Goal: Task Accomplishment & Management: Manage account settings

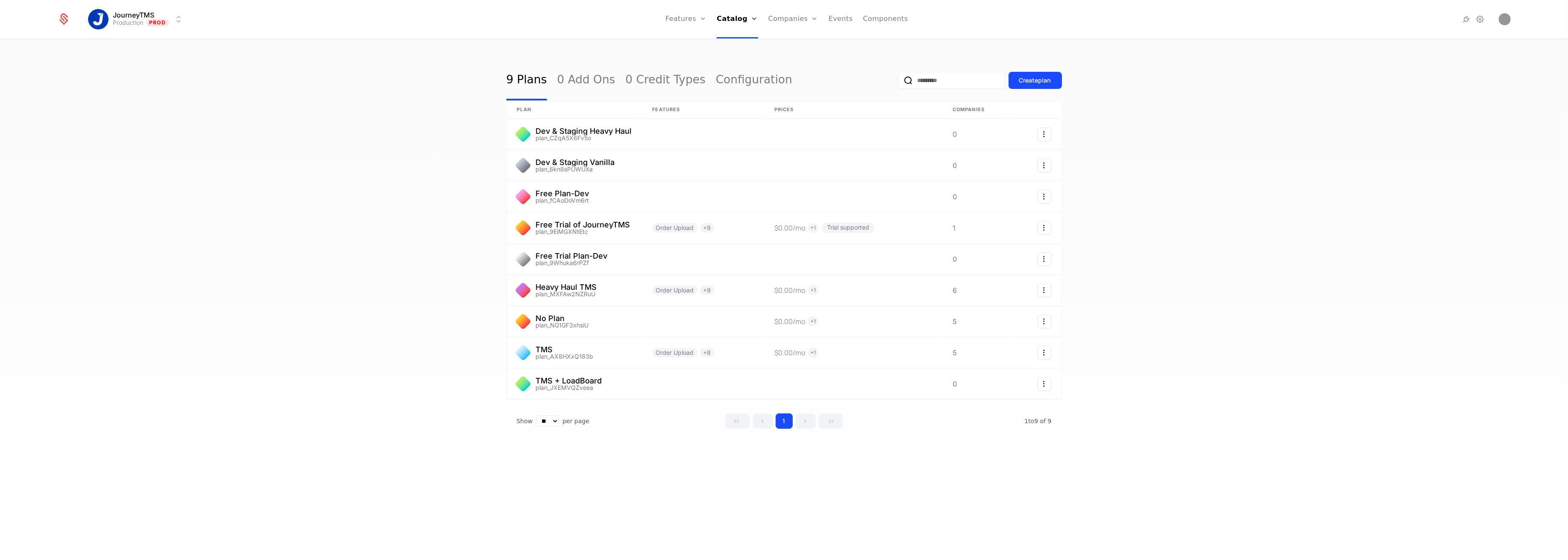
click at [784, 17] on link "Companies" at bounding box center [793, 19] width 50 height 38
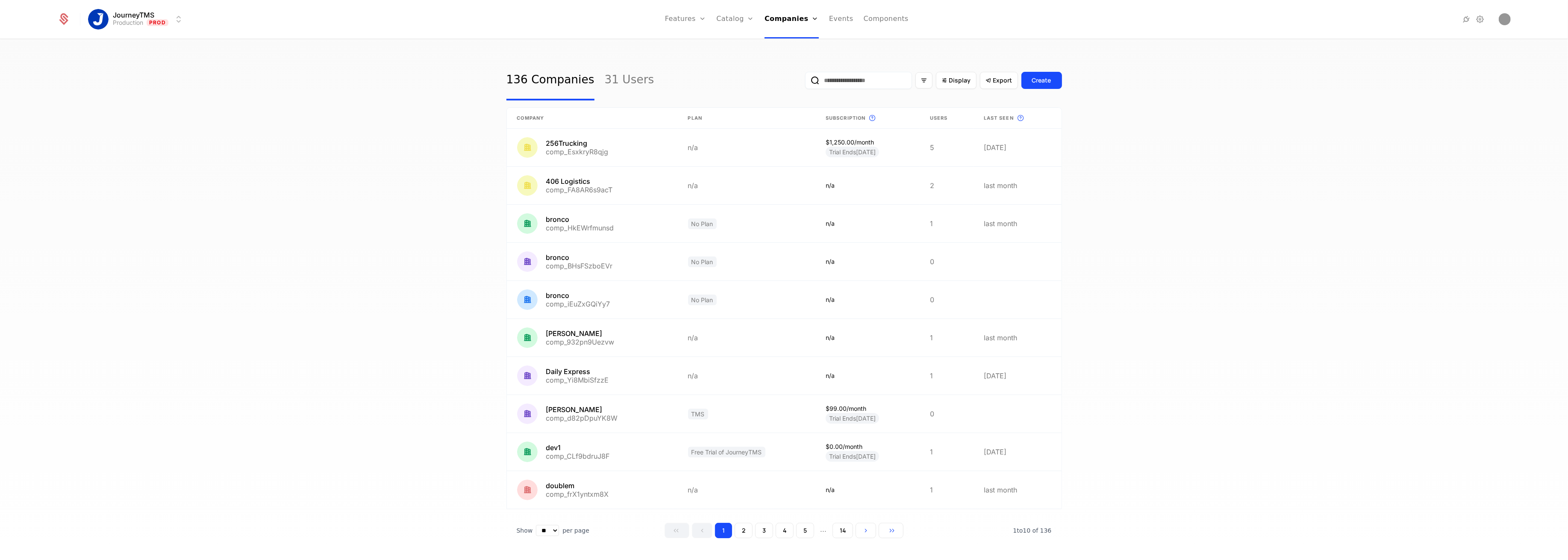
click at [821, 75] on input "email" at bounding box center [859, 80] width 107 height 17
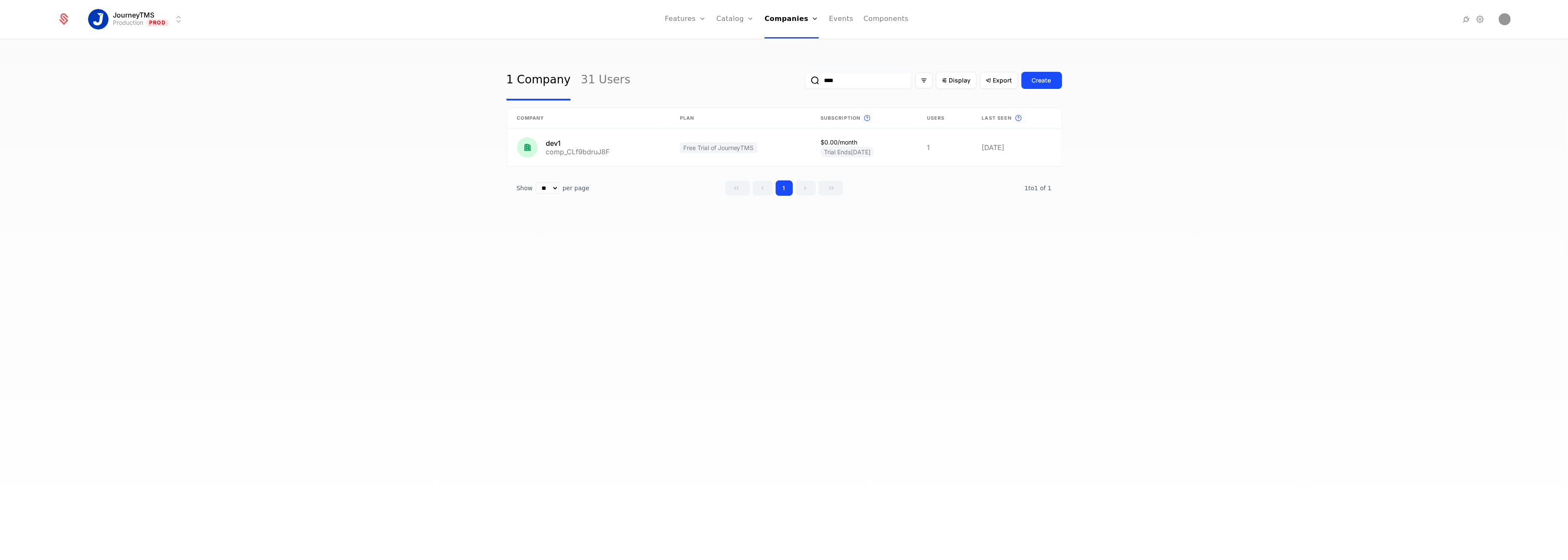
type input "****"
click at [585, 153] on link at bounding box center [588, 147] width 163 height 38
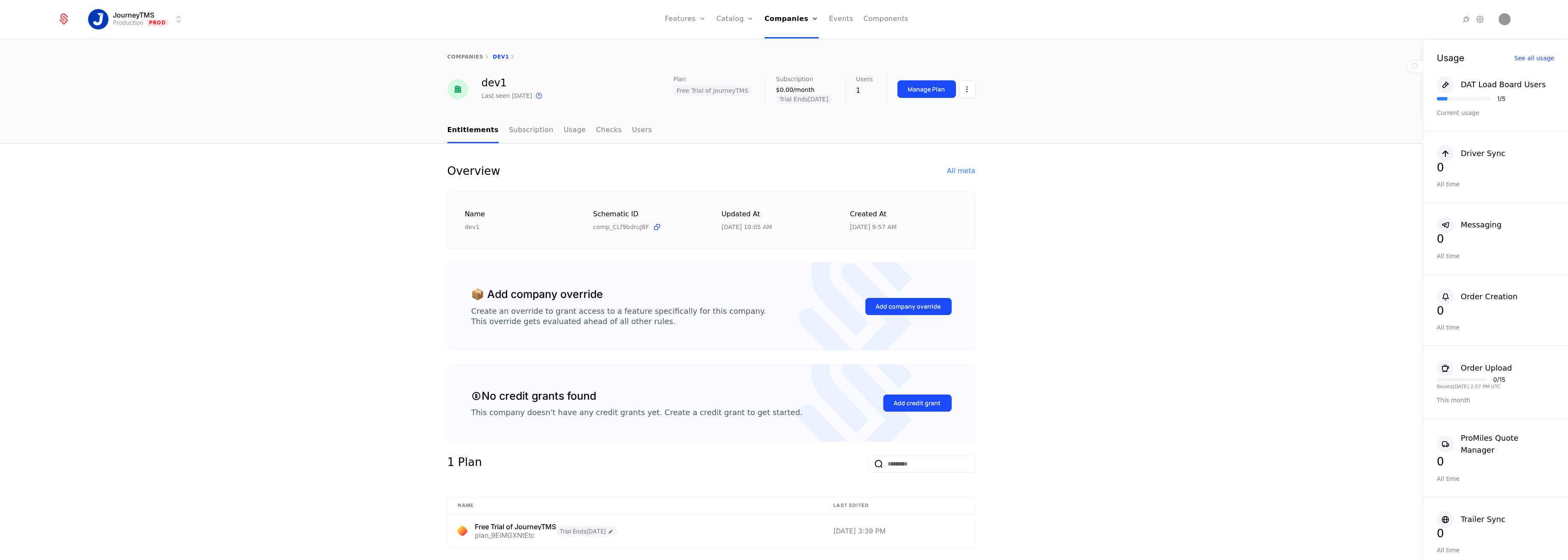
click at [944, 173] on div "Overview All meta" at bounding box center [712, 171] width 528 height 13
click at [970, 167] on div "All meta" at bounding box center [961, 170] width 28 height 10
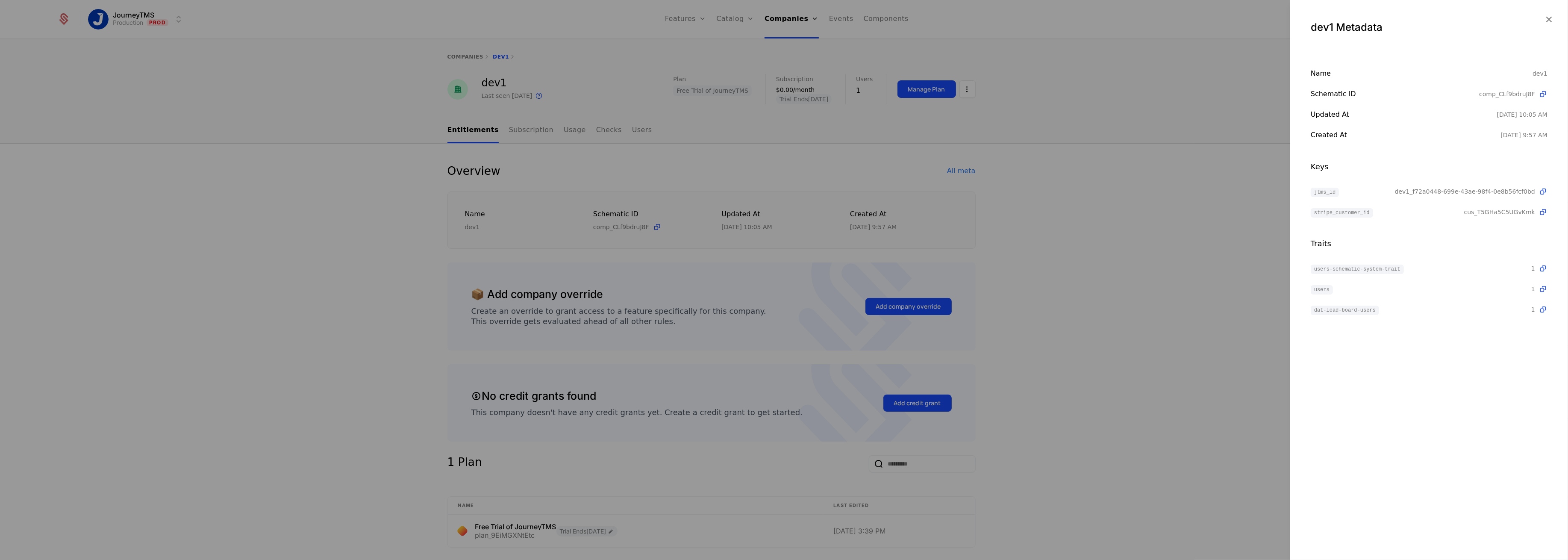
click at [327, 217] on div at bounding box center [784, 280] width 1568 height 560
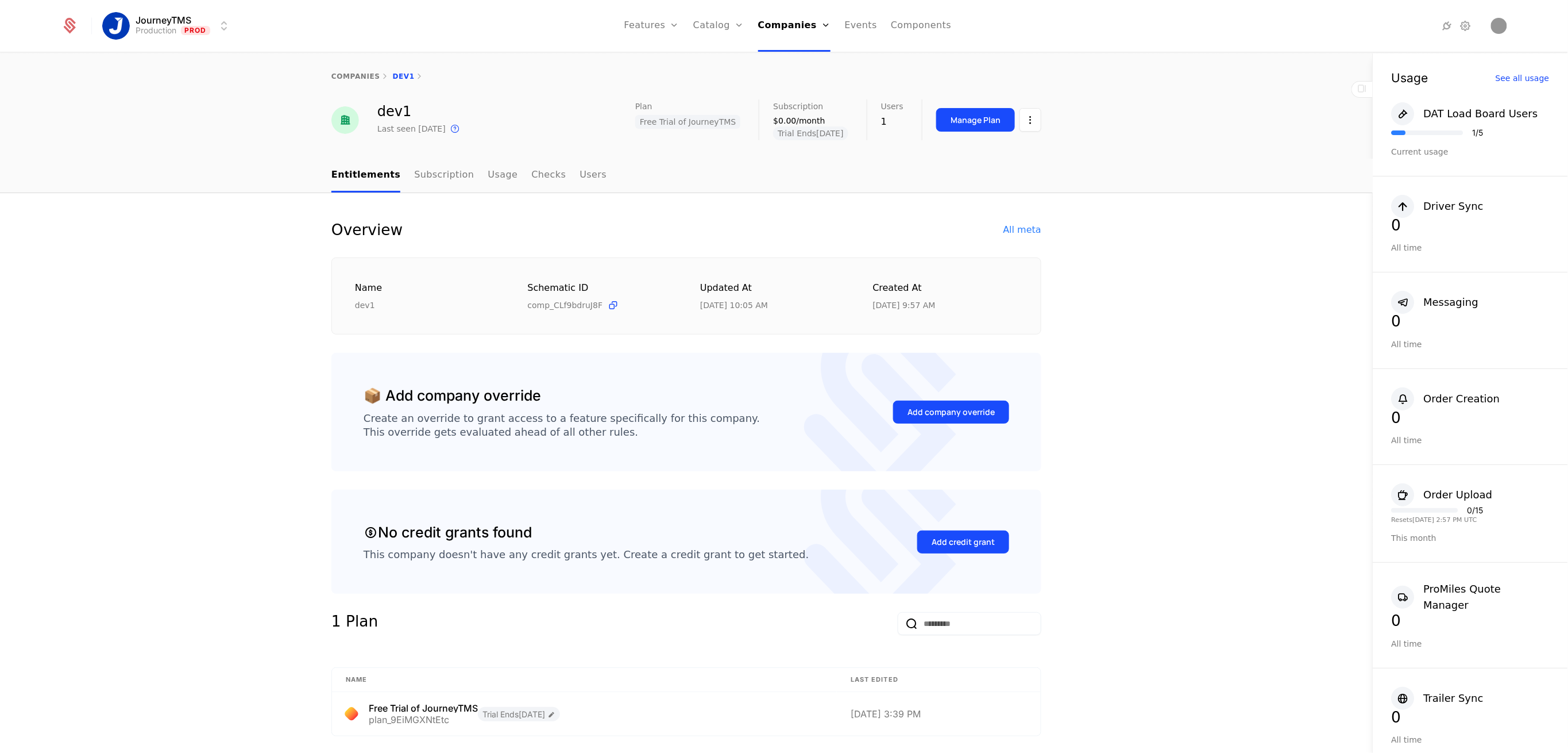
click at [722, 27] on link "Catalog" at bounding box center [718, 25] width 51 height 52
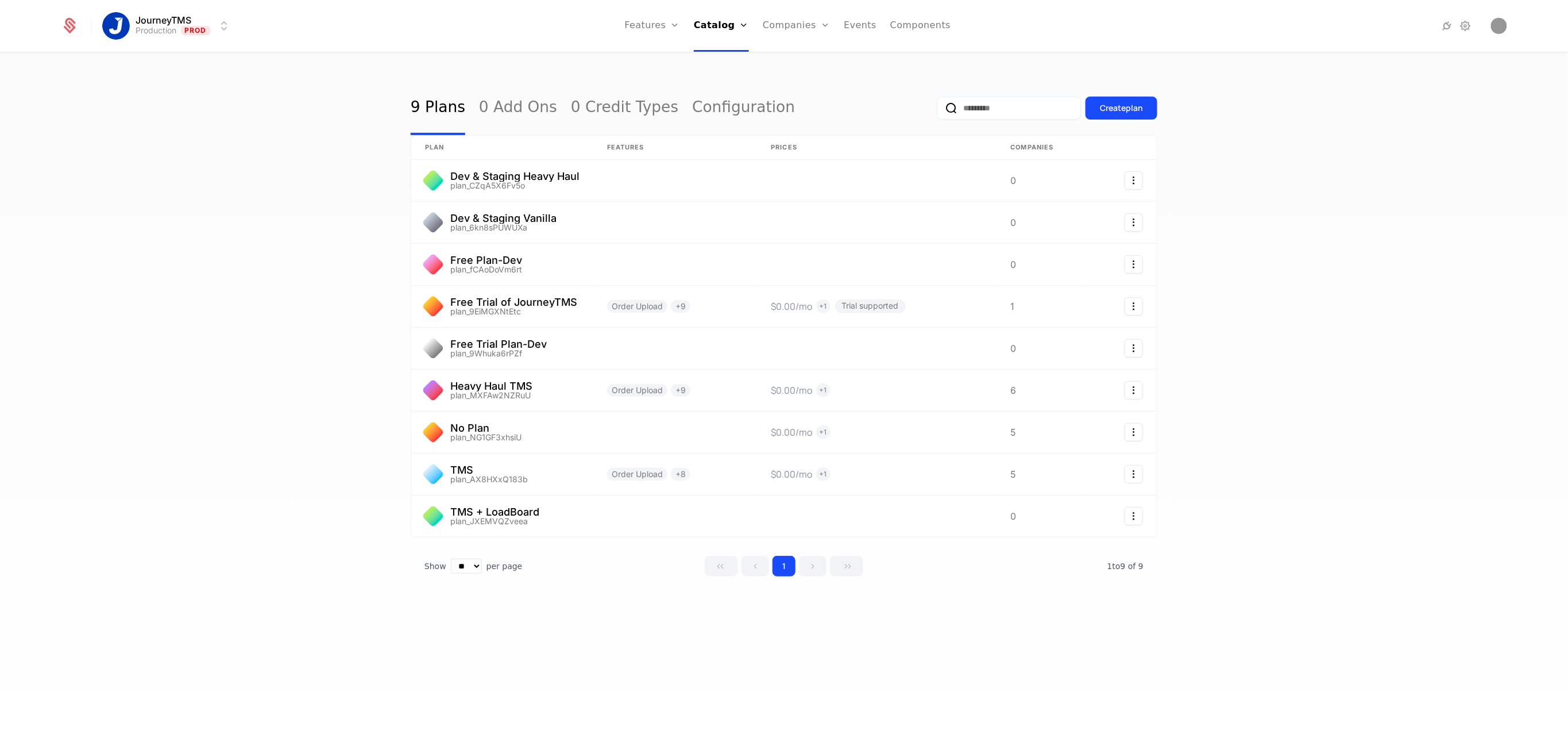
click at [515, 315] on link at bounding box center [502, 306] width 182 height 42
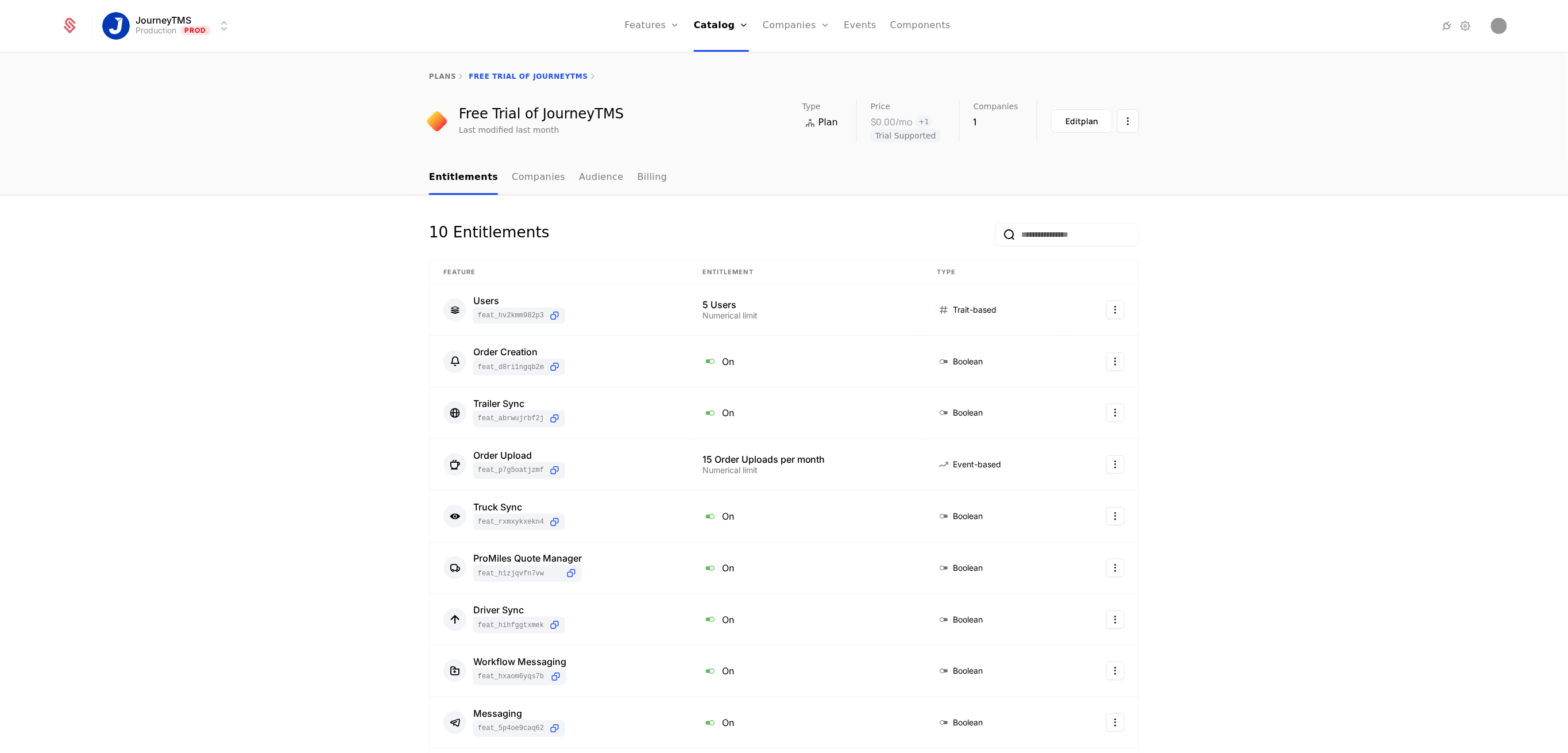
click at [1096, 129] on button "Edit plan" at bounding box center [1081, 120] width 61 height 24
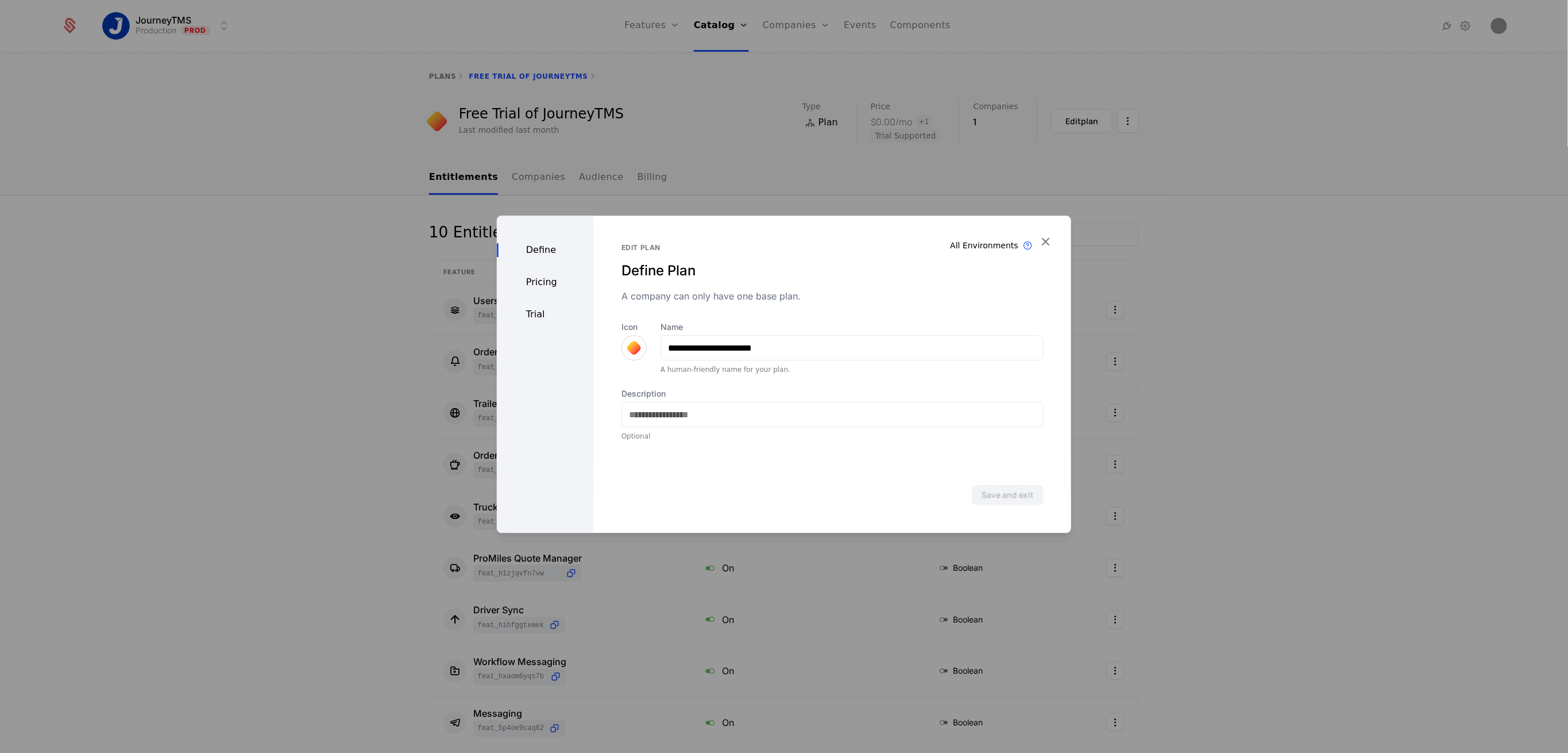
click at [1088, 123] on div at bounding box center [784, 376] width 1568 height 753
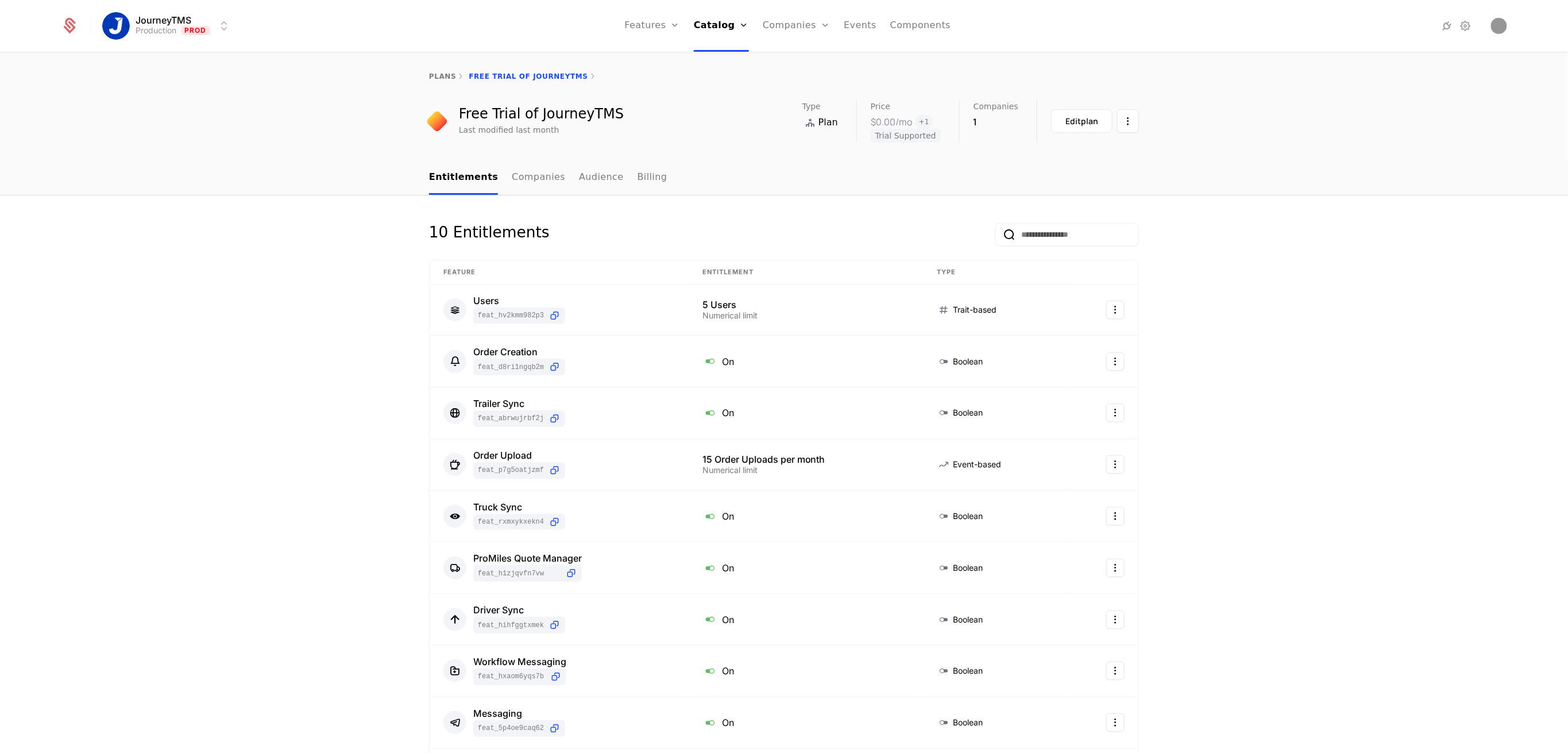
click at [1082, 123] on div "Edit plan" at bounding box center [1081, 121] width 33 height 11
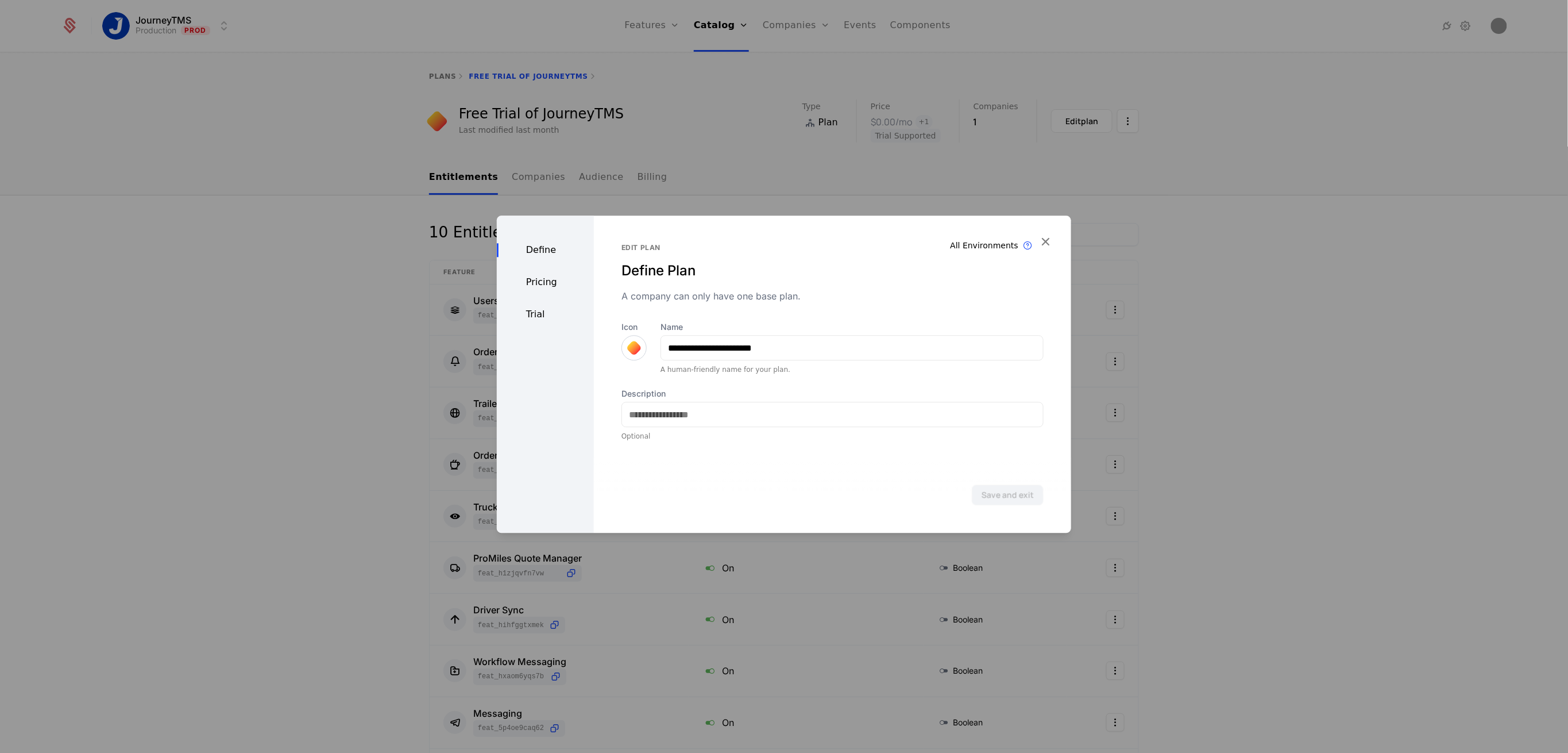
click at [525, 280] on div "Pricing" at bounding box center [545, 282] width 97 height 14
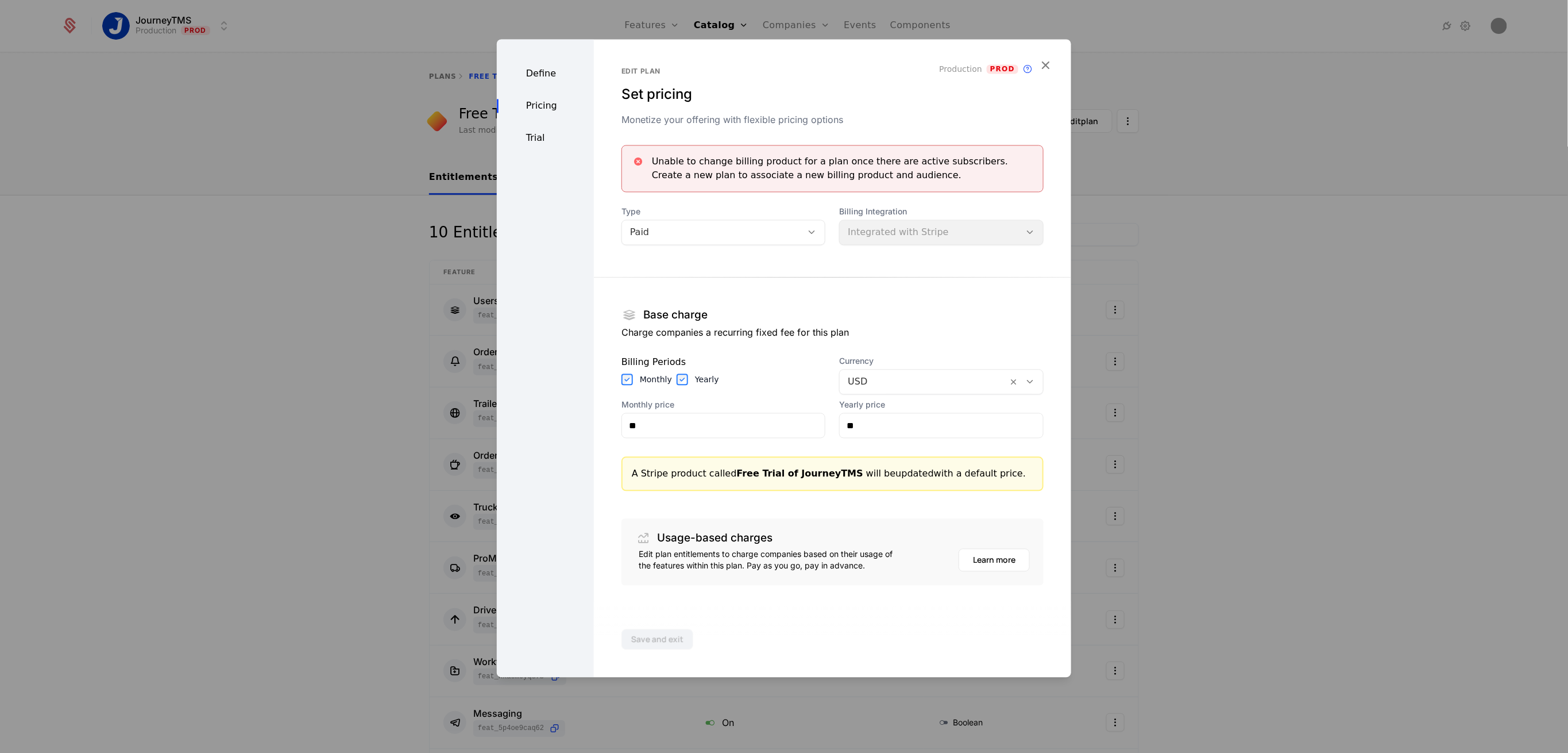
click at [544, 140] on div "Trial" at bounding box center [545, 138] width 97 height 14
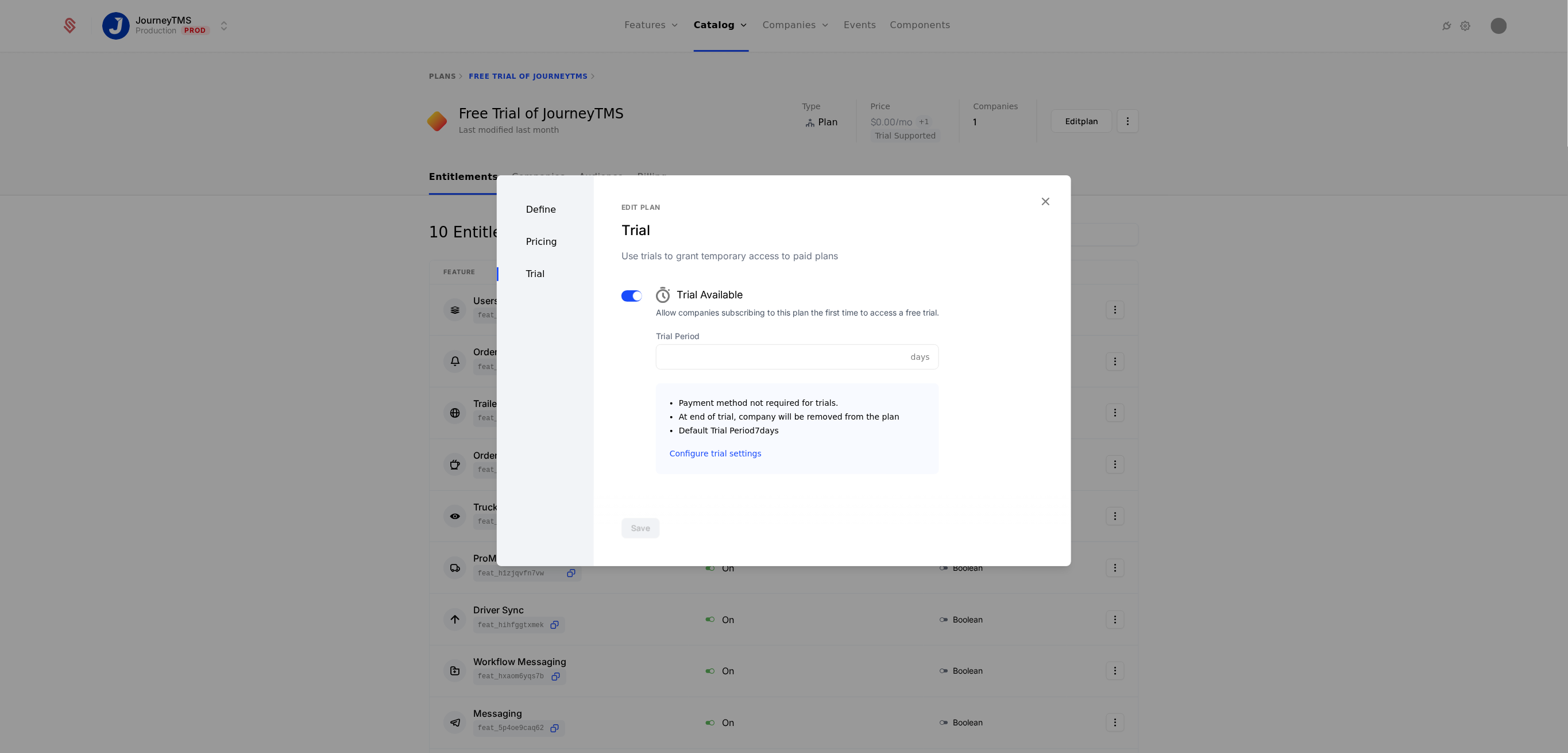
click at [696, 455] on link "Configure trial settings" at bounding box center [716, 453] width 92 height 11
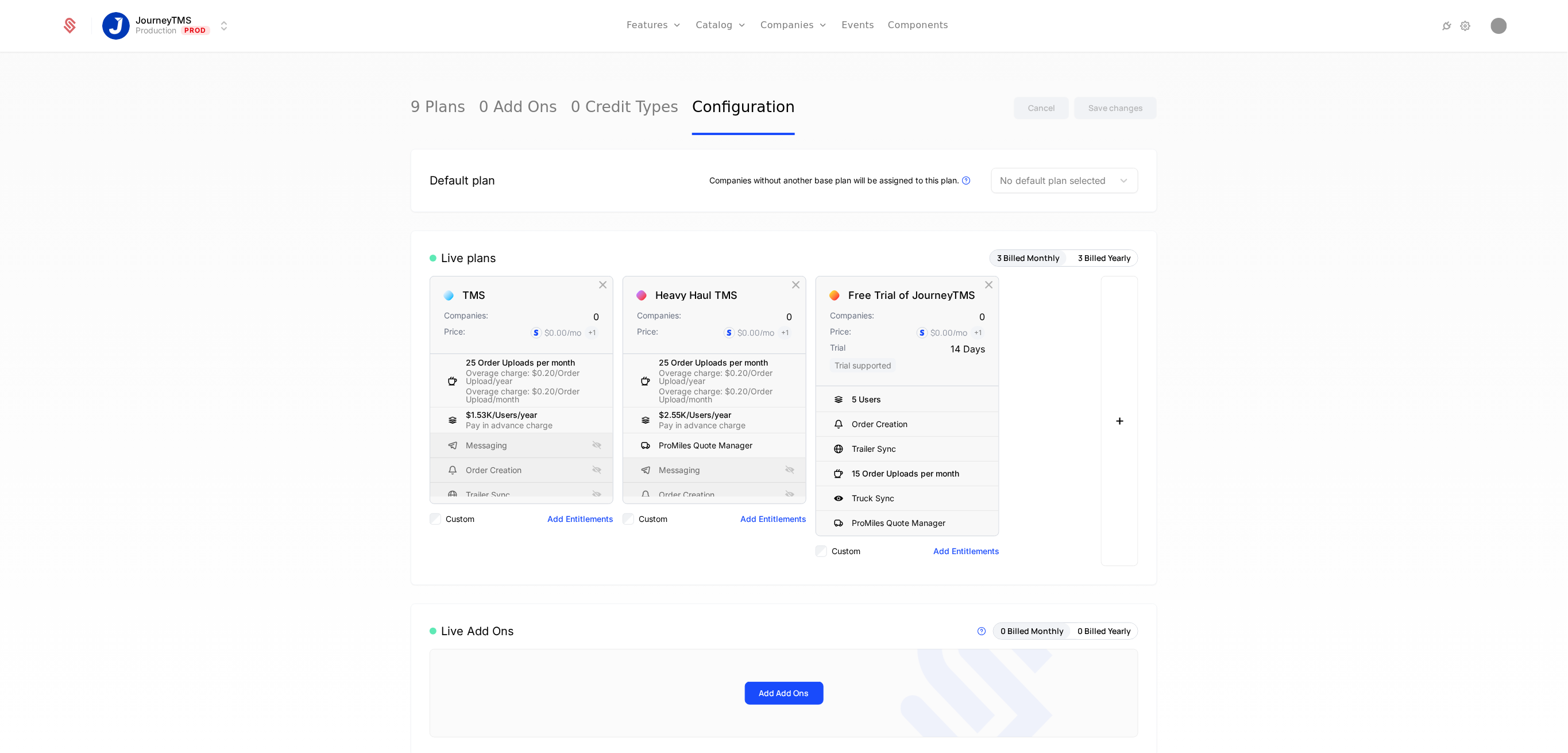
click at [269, 39] on nav "Features Features Flags Catalog Plans Add Ons Credits Configuration Companies C…" at bounding box center [787, 25] width 1095 height 52
drag, startPoint x: 783, startPoint y: 27, endPoint x: 784, endPoint y: 39, distance: 12.0
click at [783, 27] on link "Companies" at bounding box center [794, 25] width 67 height 52
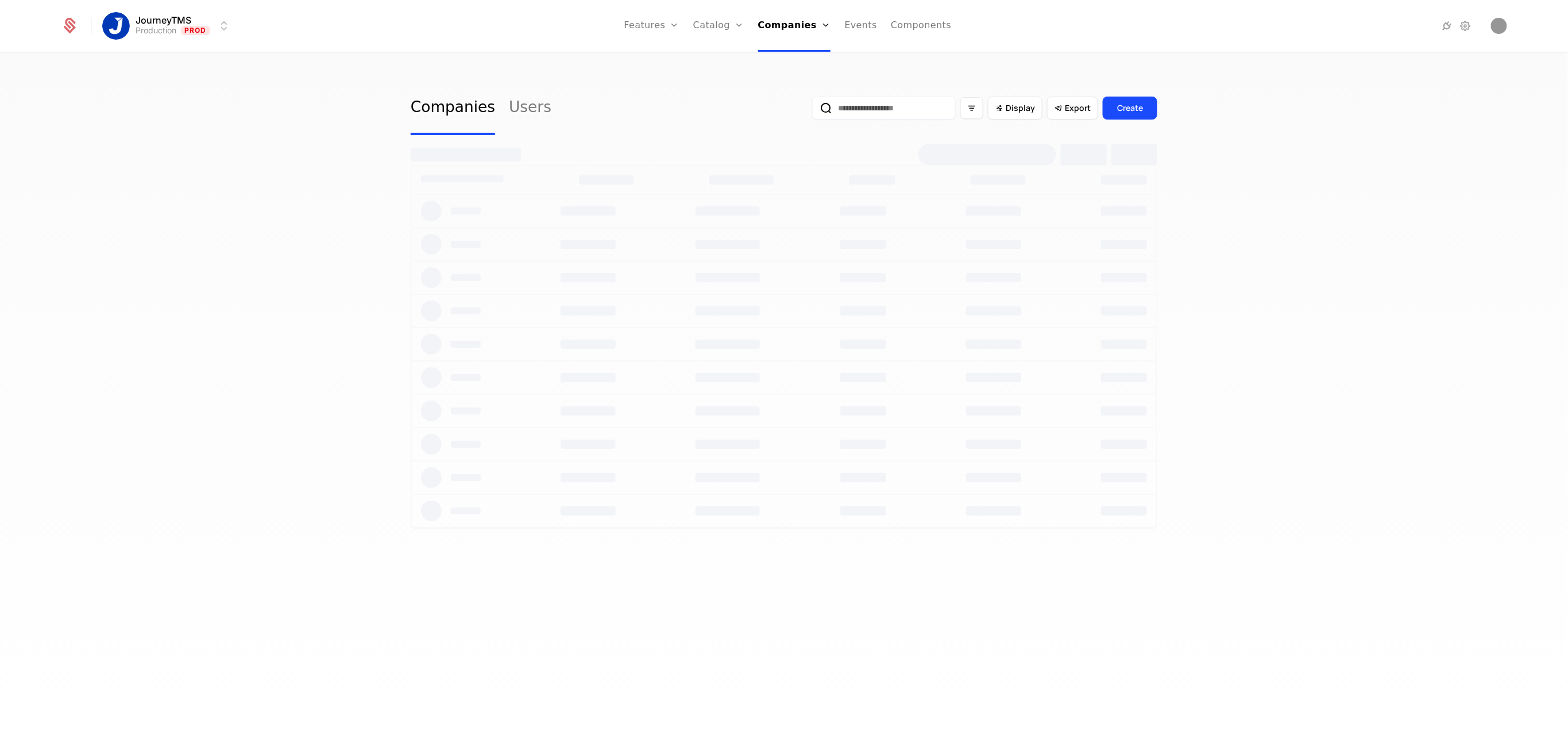
click at [848, 109] on input "email" at bounding box center [884, 108] width 144 height 23
type input "****"
click at [592, 192] on link at bounding box center [520, 198] width 218 height 51
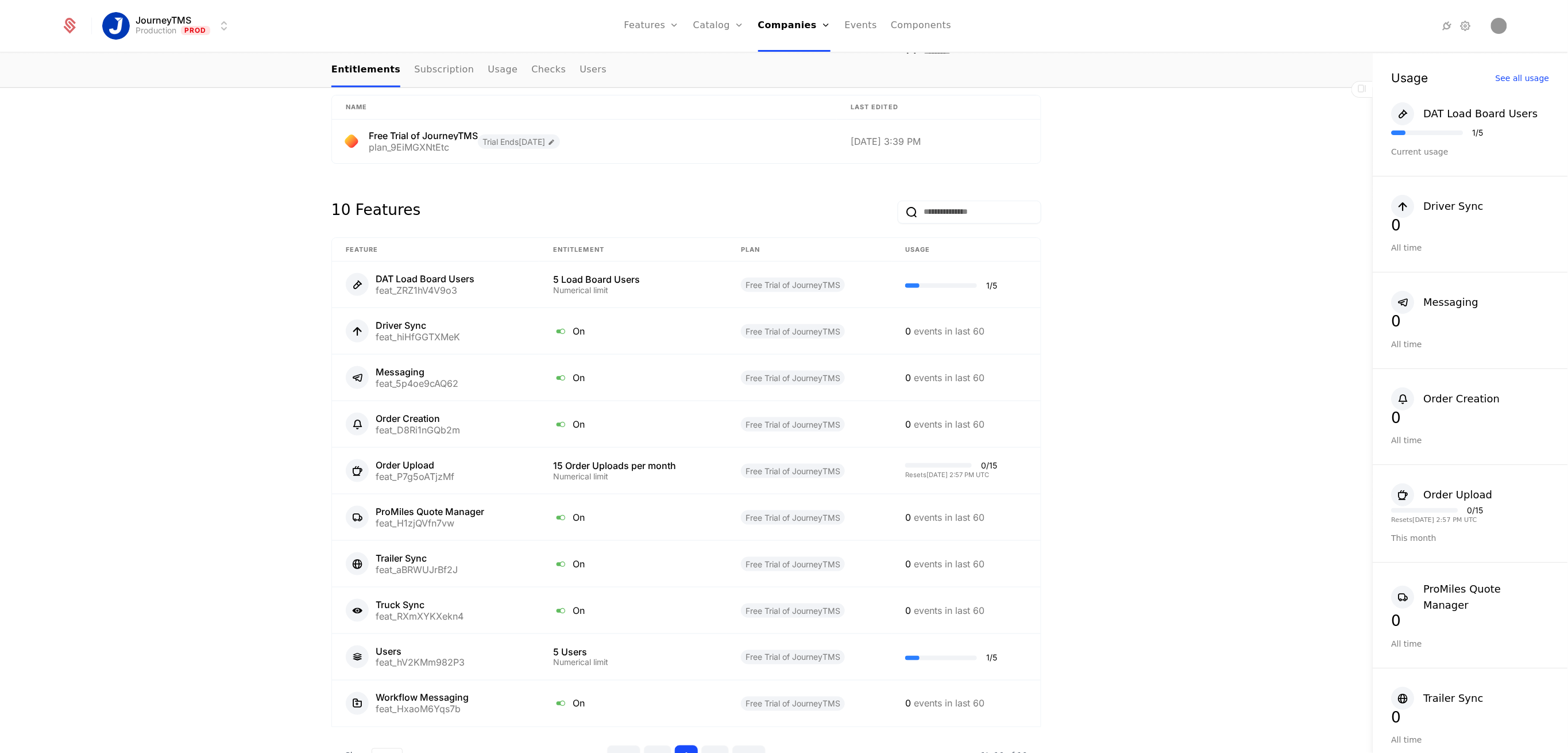
scroll to position [649, 0]
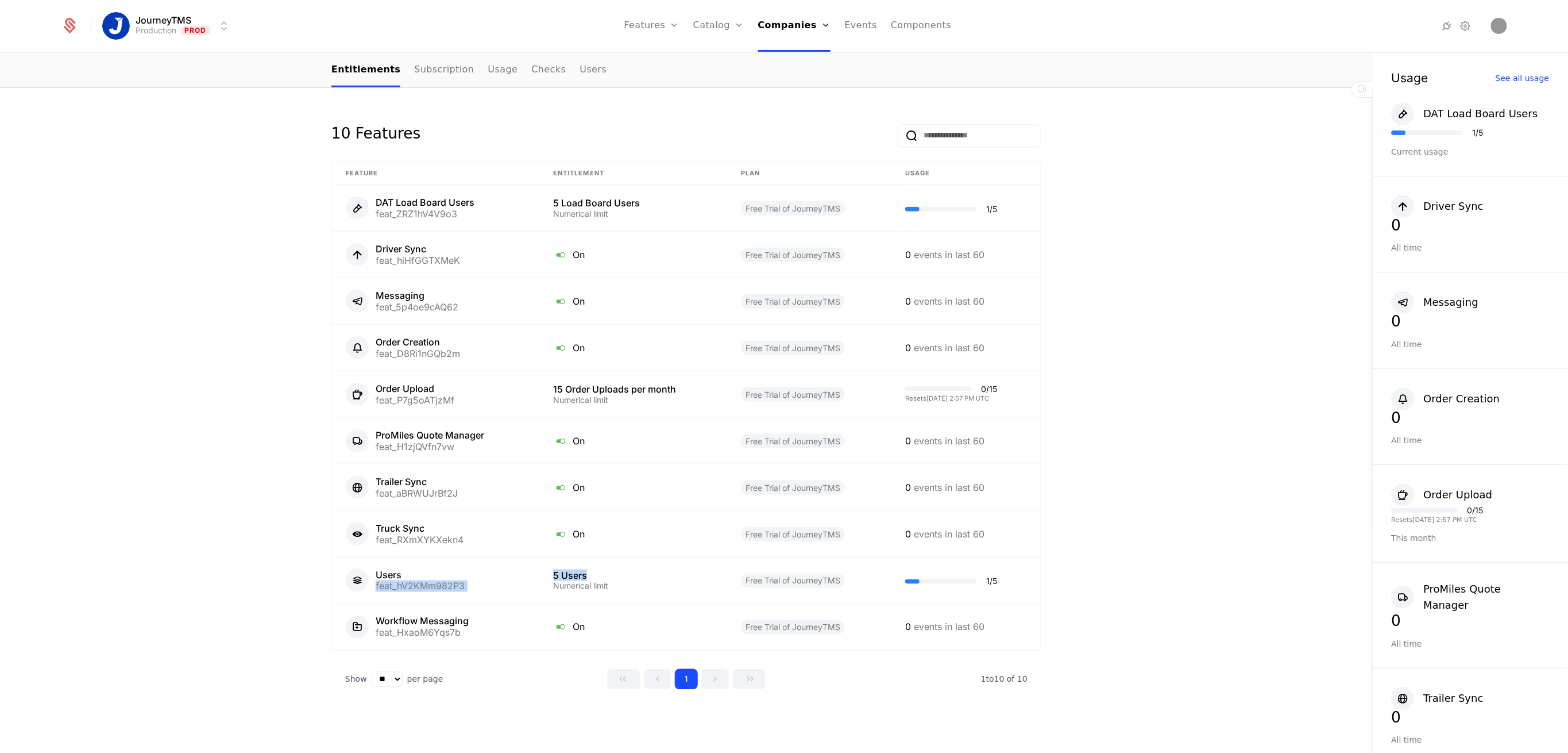
drag, startPoint x: 600, startPoint y: 580, endPoint x: 437, endPoint y: 570, distance: 163.3
click at [437, 570] on tr "Users feat_hV2KMm982P3 5 Users Numerical limit Free Trial of JourneyTMS 1 / 5" at bounding box center [686, 580] width 708 height 47
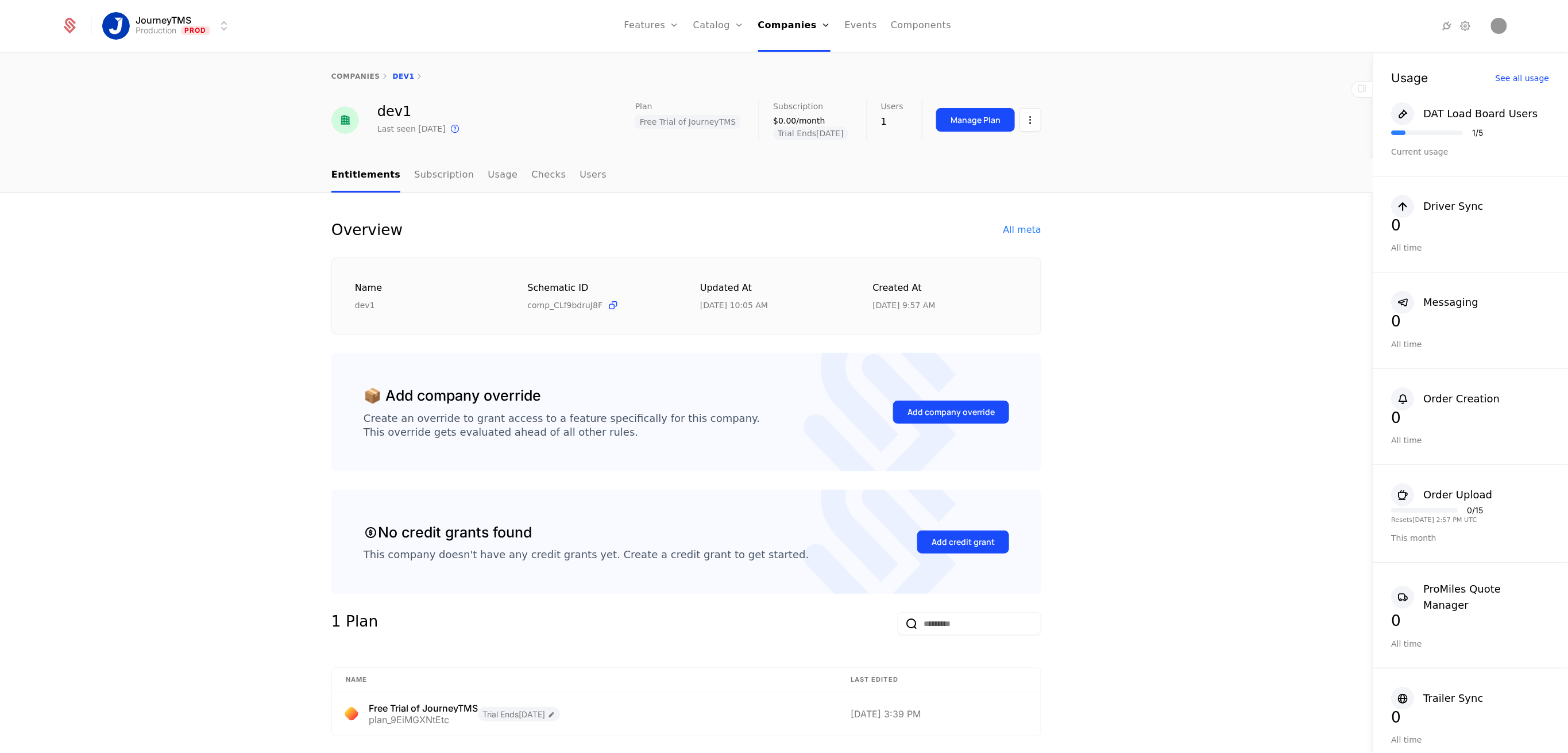
click at [1022, 224] on div "All meta" at bounding box center [1022, 229] width 38 height 14
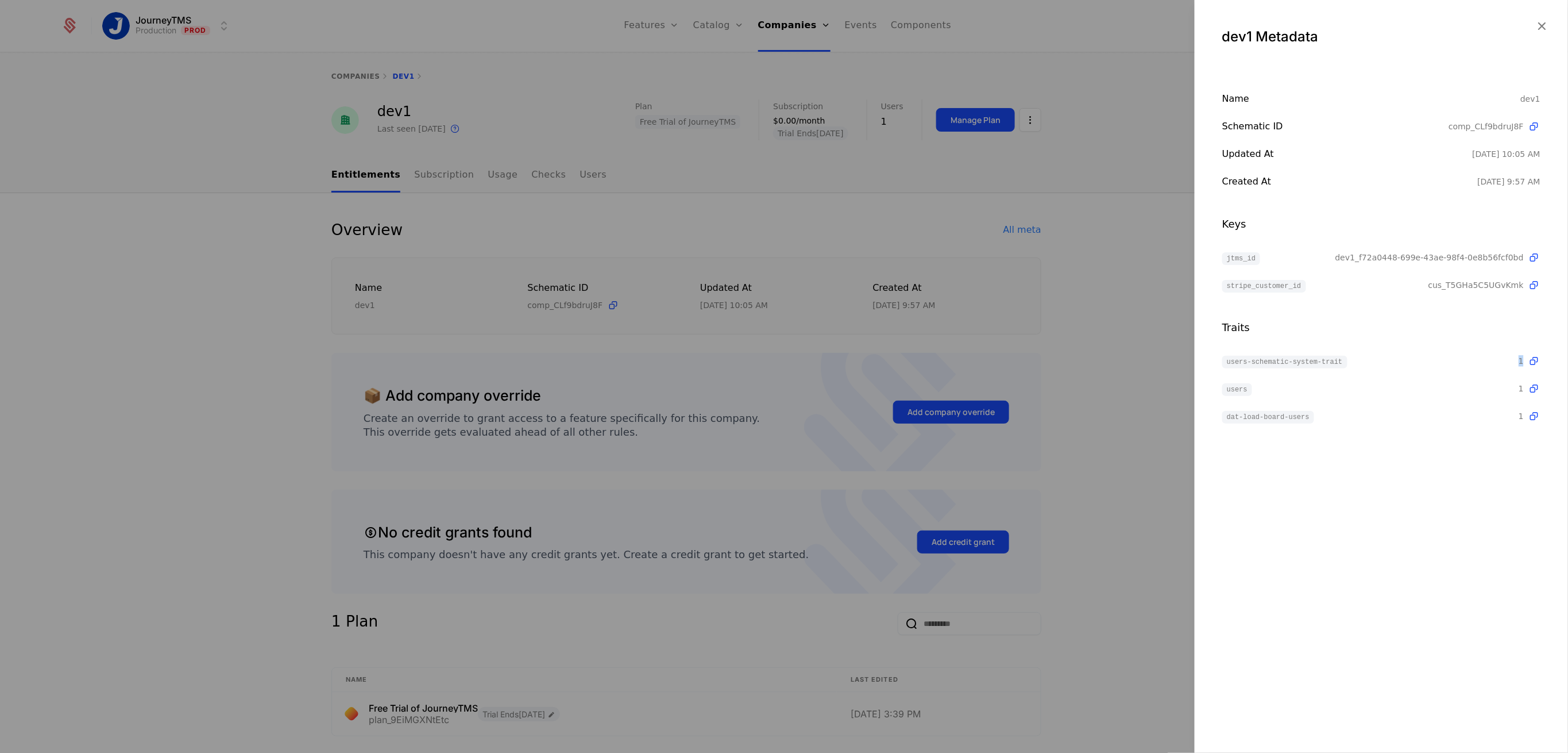
drag, startPoint x: 1510, startPoint y: 357, endPoint x: 1530, endPoint y: 355, distance: 20.1
click at [1530, 355] on div "users-schematic-system-trait 1 Type number" at bounding box center [1381, 360] width 318 height 14
click at [1435, 485] on div "dev1 Metadata Name dev1 Schematic ID comp_CLf9bdruJ8F Updated at [DATE] 10:05 A…" at bounding box center [1381, 376] width 373 height 753
drag, startPoint x: 1505, startPoint y: 387, endPoint x: 1531, endPoint y: 384, distance: 26.2
click at [1531, 384] on div "users 1 Type number" at bounding box center [1381, 388] width 318 height 14
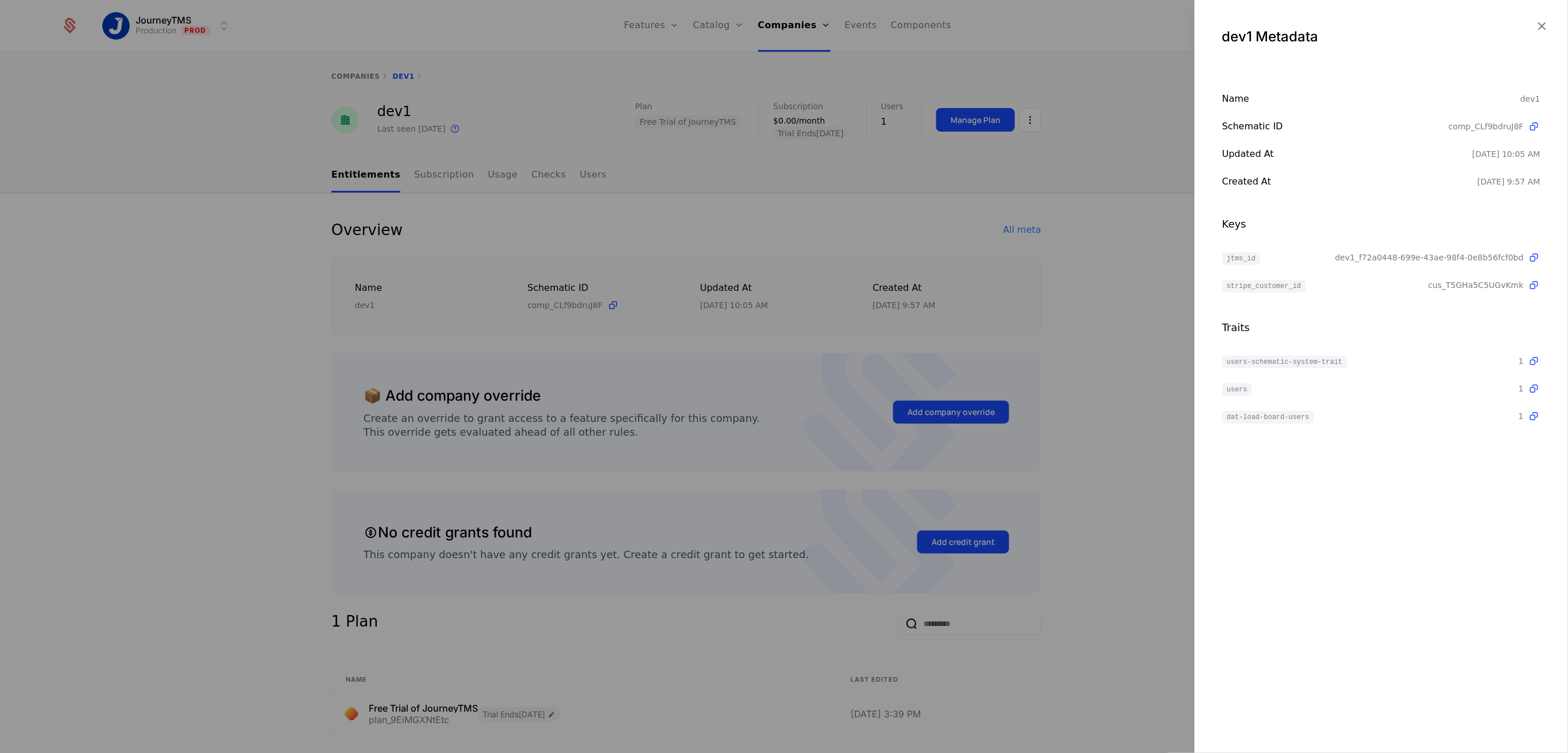
click at [1437, 456] on div "dev1 Metadata Name dev1 Schematic ID comp_CLf9bdruJ8F Updated at [DATE] 10:05 A…" at bounding box center [1381, 376] width 373 height 753
drag, startPoint x: 1216, startPoint y: 386, endPoint x: 1532, endPoint y: 385, distance: 316.0
click at [1532, 385] on div "Name dev1 Schematic ID comp_CLf9bdruJ8F Updated at [DATE] 10:05 AM Created at […" at bounding box center [1381, 257] width 373 height 331
click at [1420, 470] on div "dev1 Metadata Name dev1 Schematic ID comp_CLf9bdruJ8F Updated at [DATE] 10:05 A…" at bounding box center [1381, 376] width 373 height 753
click at [1088, 244] on div at bounding box center [784, 376] width 1568 height 753
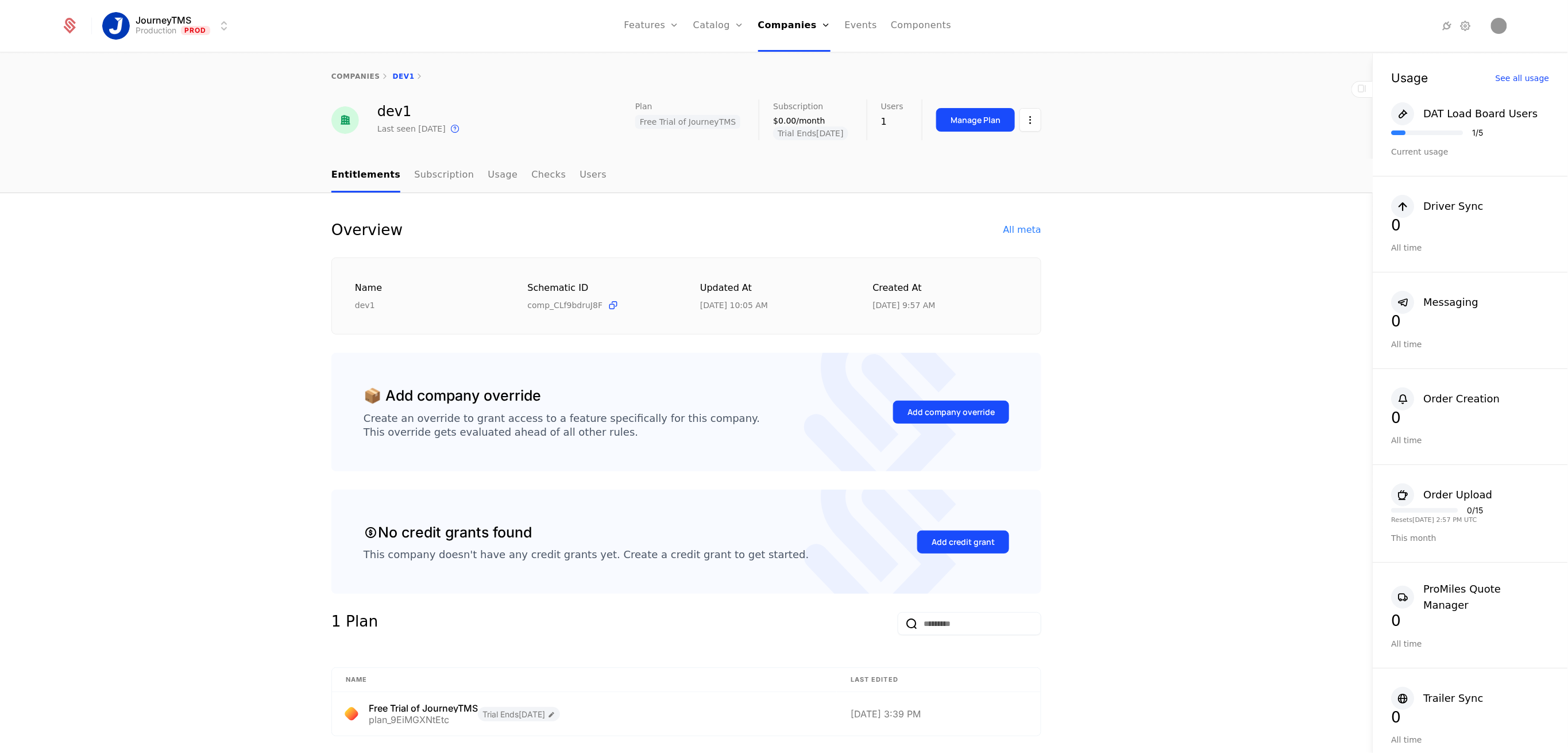
click at [800, 32] on link "Companies" at bounding box center [794, 25] width 73 height 52
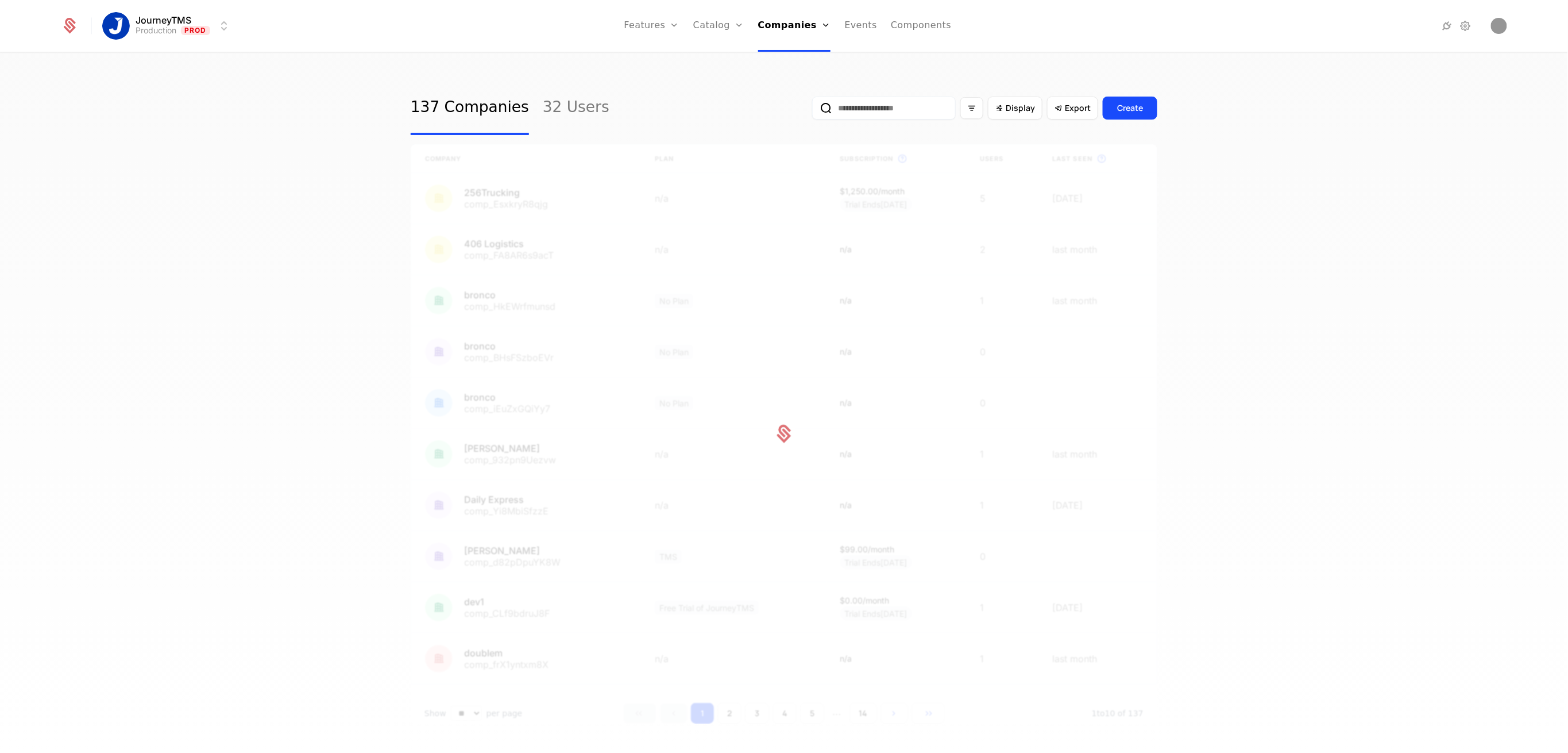
click at [851, 107] on input "email" at bounding box center [884, 108] width 144 height 23
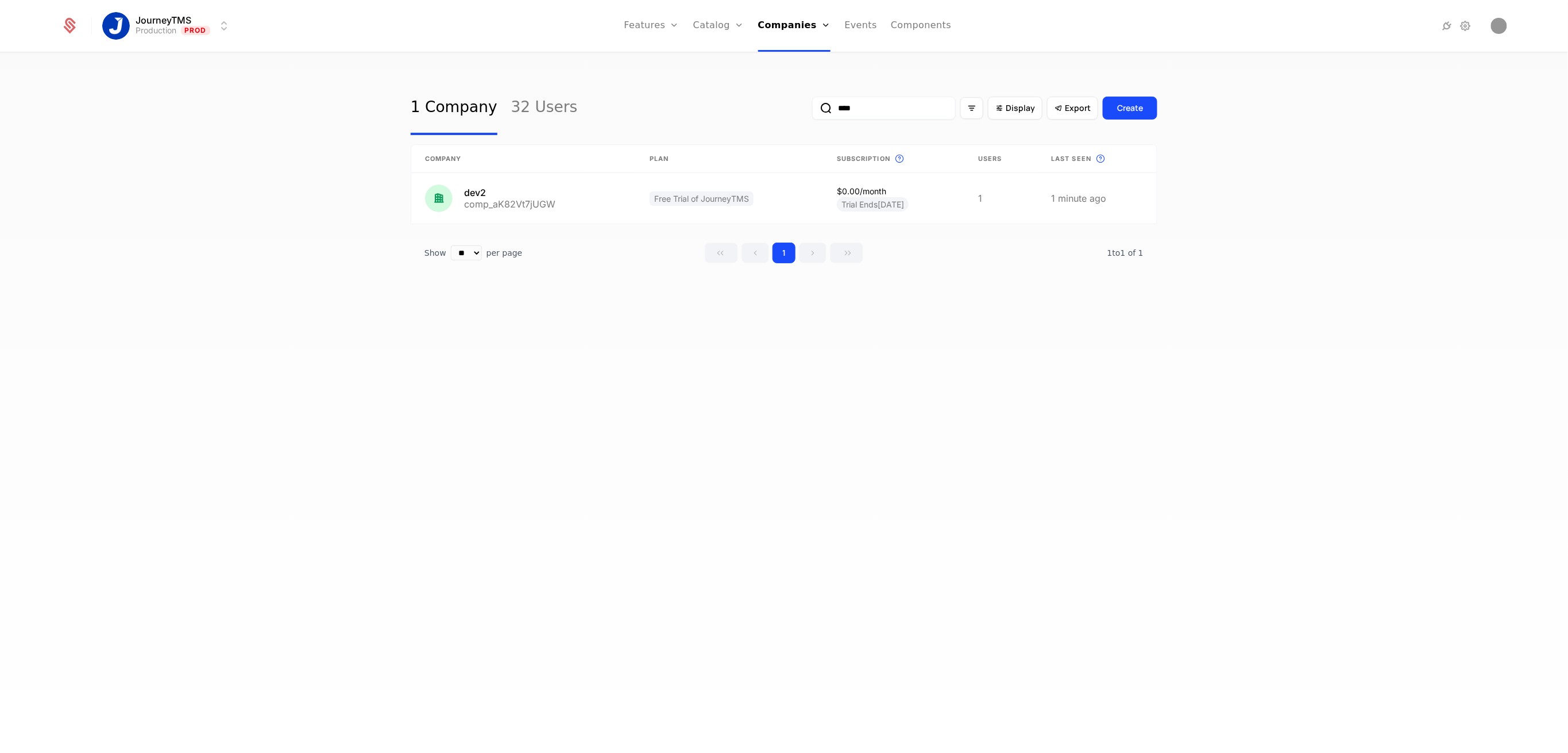
type input "****"
click at [478, 204] on link at bounding box center [523, 198] width 225 height 51
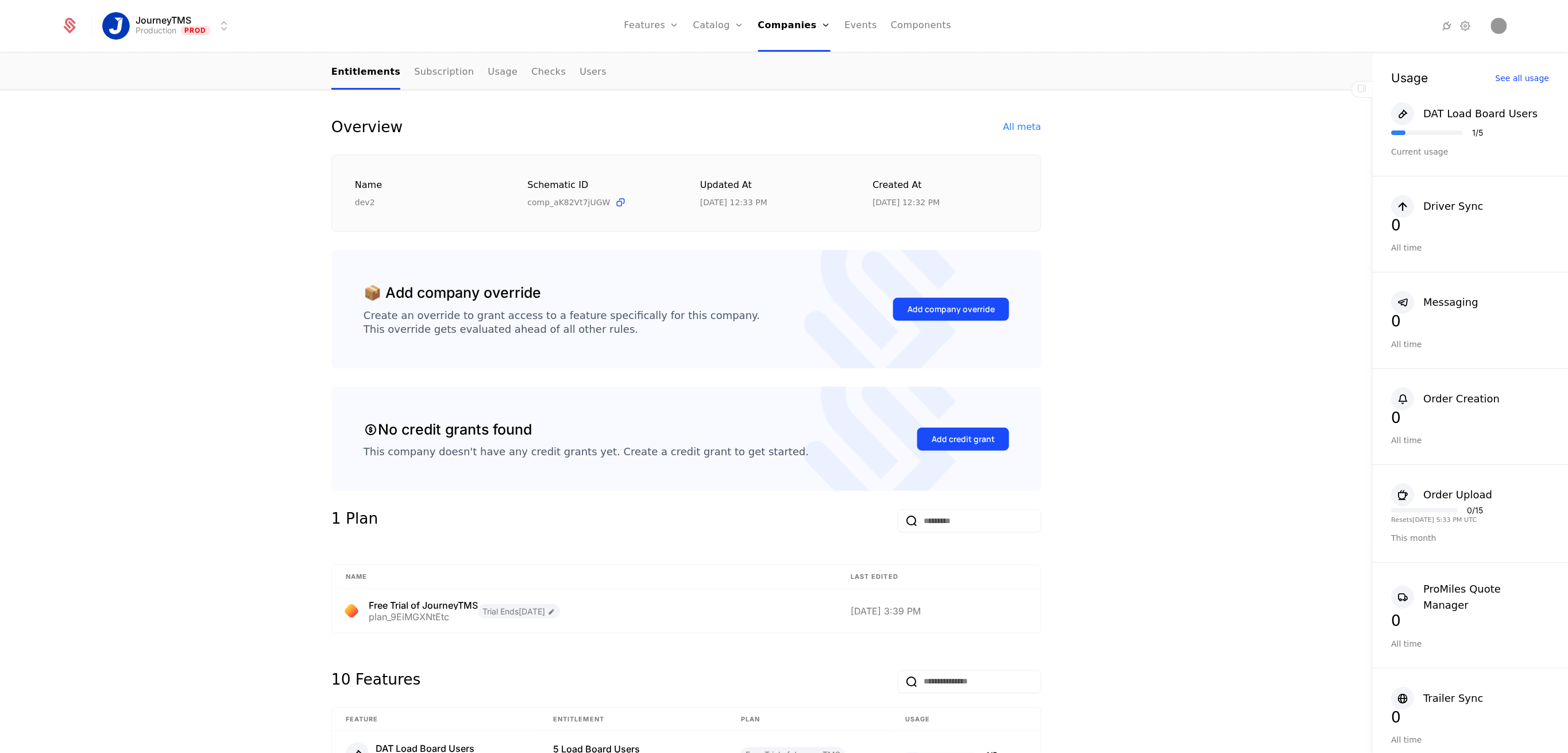
scroll to position [76, 0]
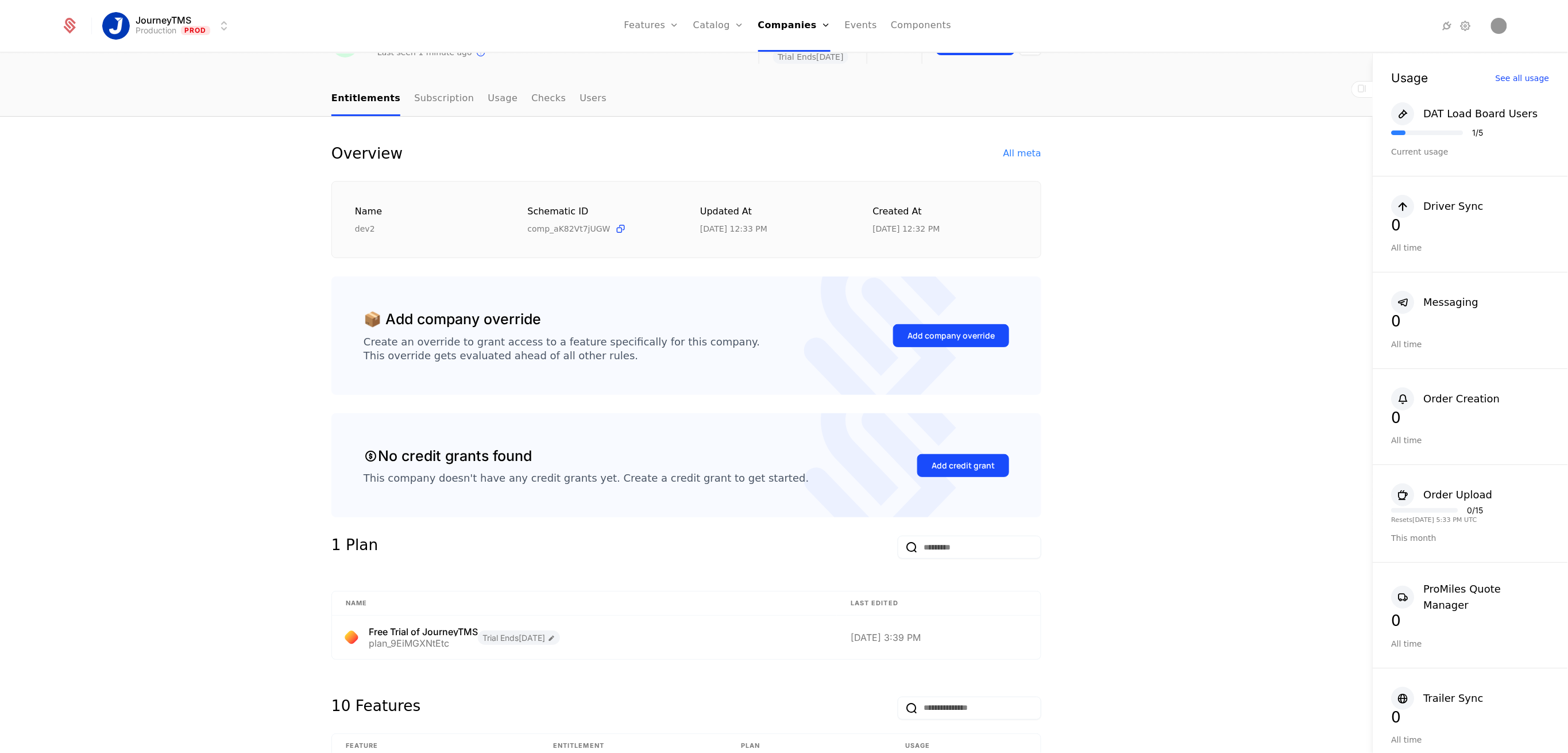
click at [932, 334] on div "Add company override" at bounding box center [950, 336] width 88 height 11
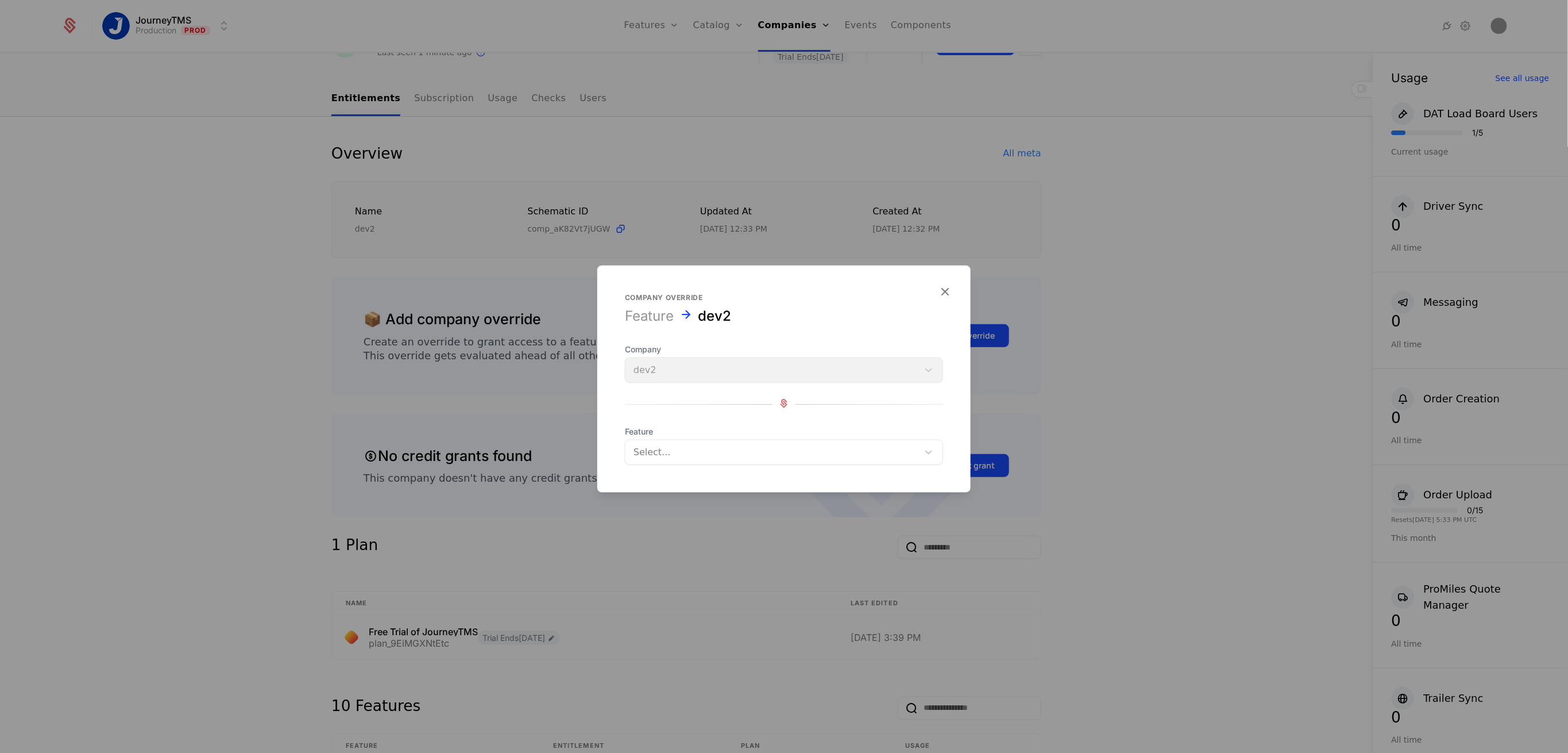
click at [663, 456] on div at bounding box center [771, 453] width 276 height 16
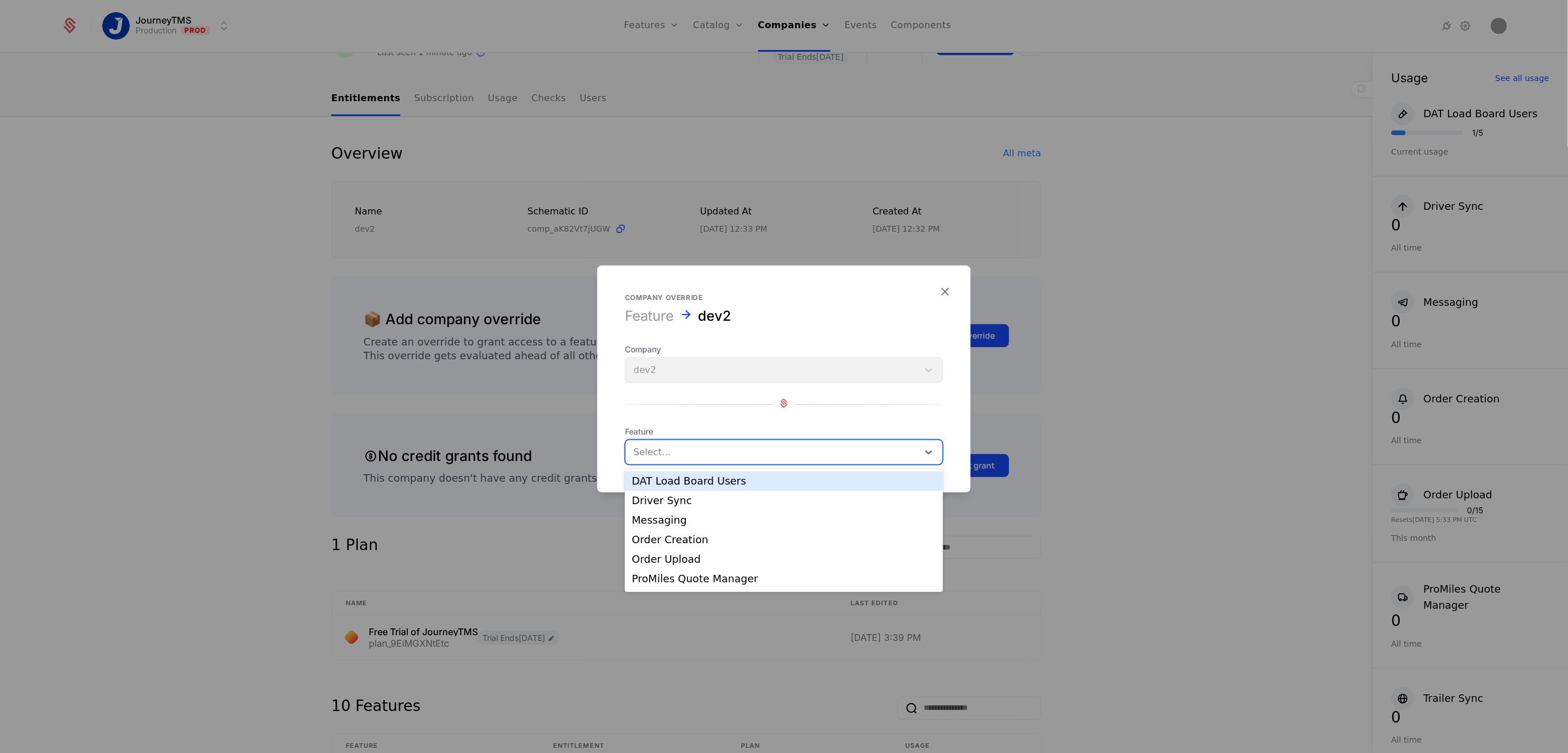
click at [680, 483] on div "DAT Load Board Users" at bounding box center [784, 480] width 304 height 11
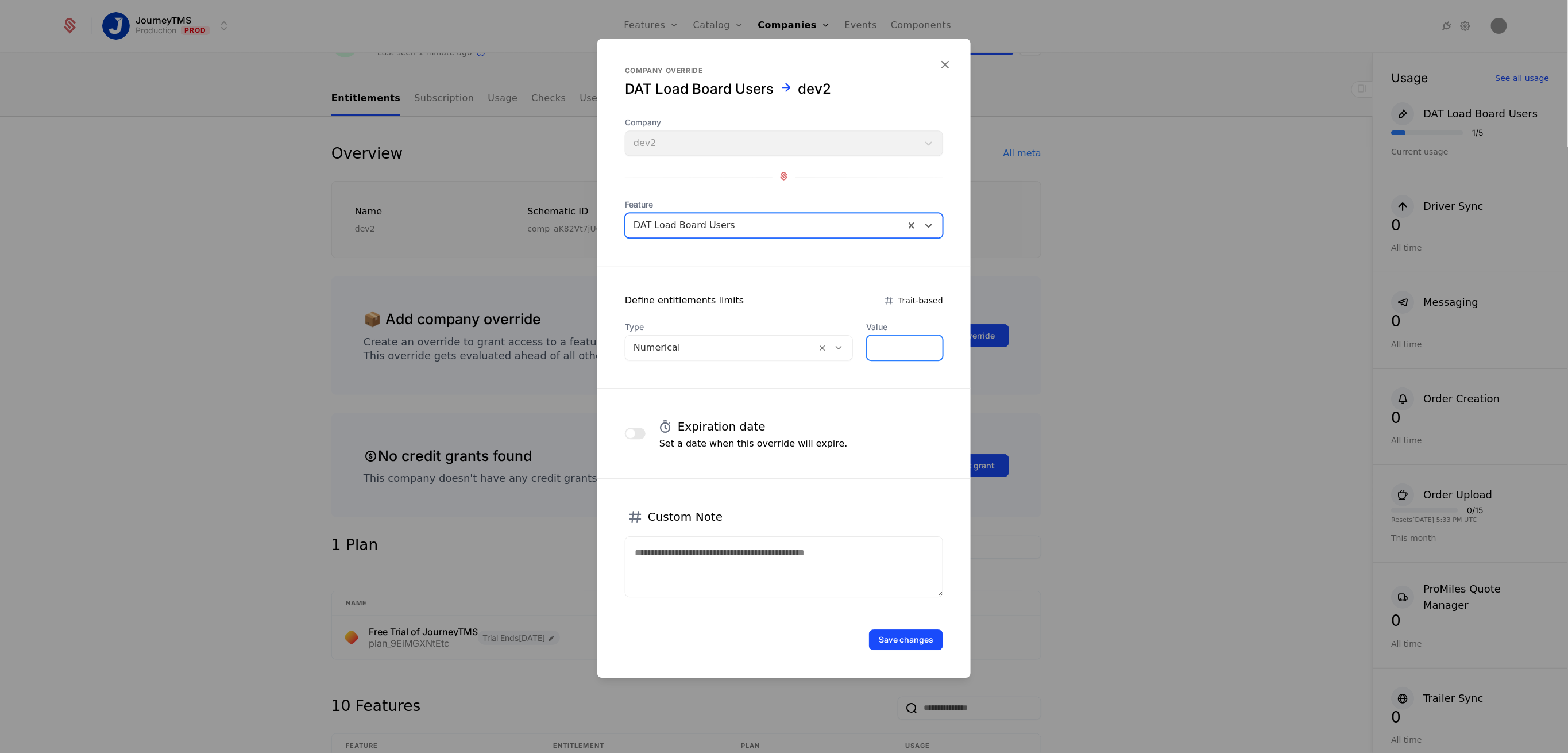
click at [885, 350] on input "*" at bounding box center [905, 347] width 75 height 24
type input "*"
click at [637, 428] on button "button" at bounding box center [635, 433] width 20 height 11
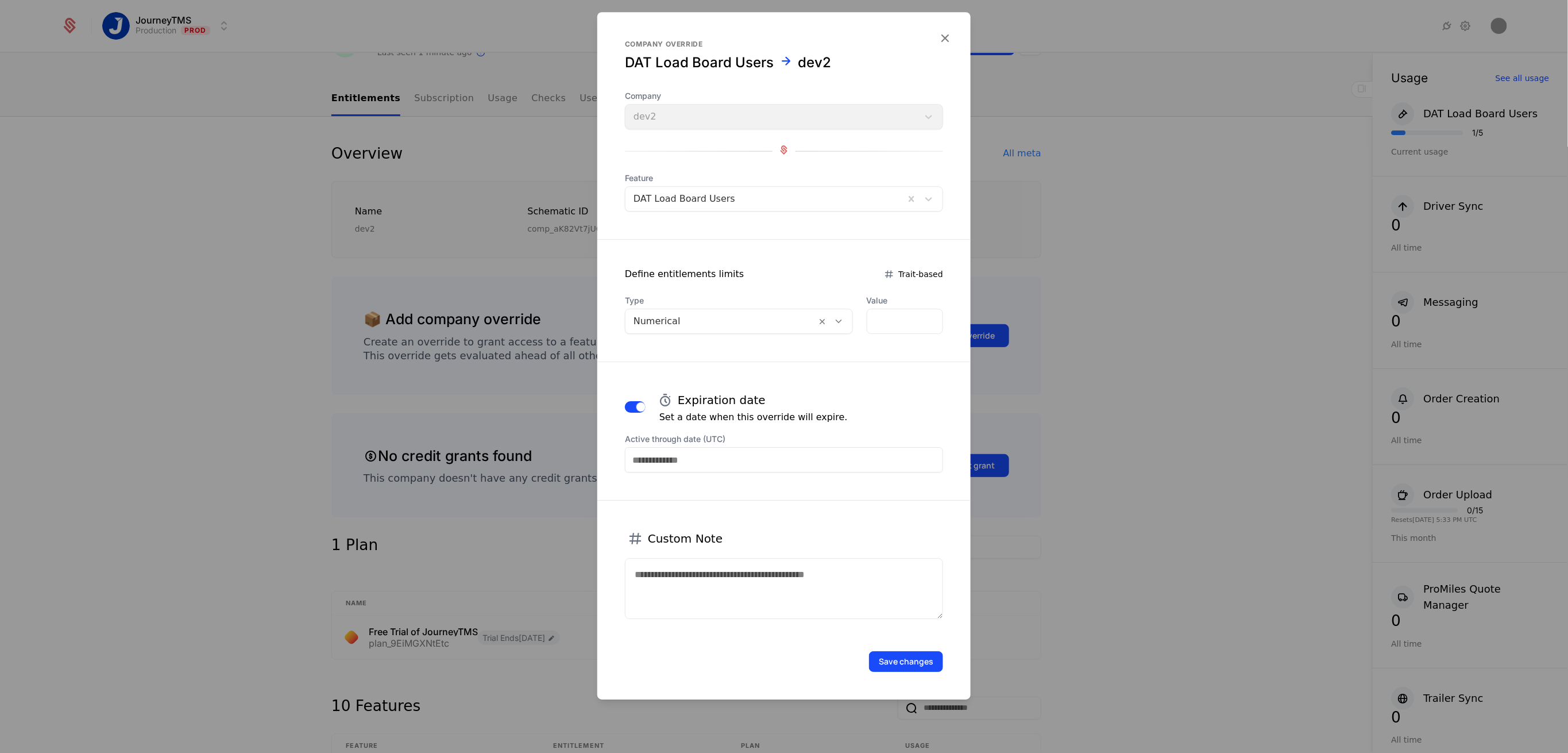
click at [695, 458] on input "Active through date (UTC)" at bounding box center [784, 459] width 318 height 25
click at [855, 298] on icon "Choose Date" at bounding box center [858, 296] width 11 height 11
click at [707, 298] on icon "Choose Date" at bounding box center [710, 296] width 11 height 11
click at [855, 300] on icon "Choose Date" at bounding box center [858, 296] width 11 height 11
click at [781, 357] on div "8" at bounding box center [784, 358] width 24 height 18
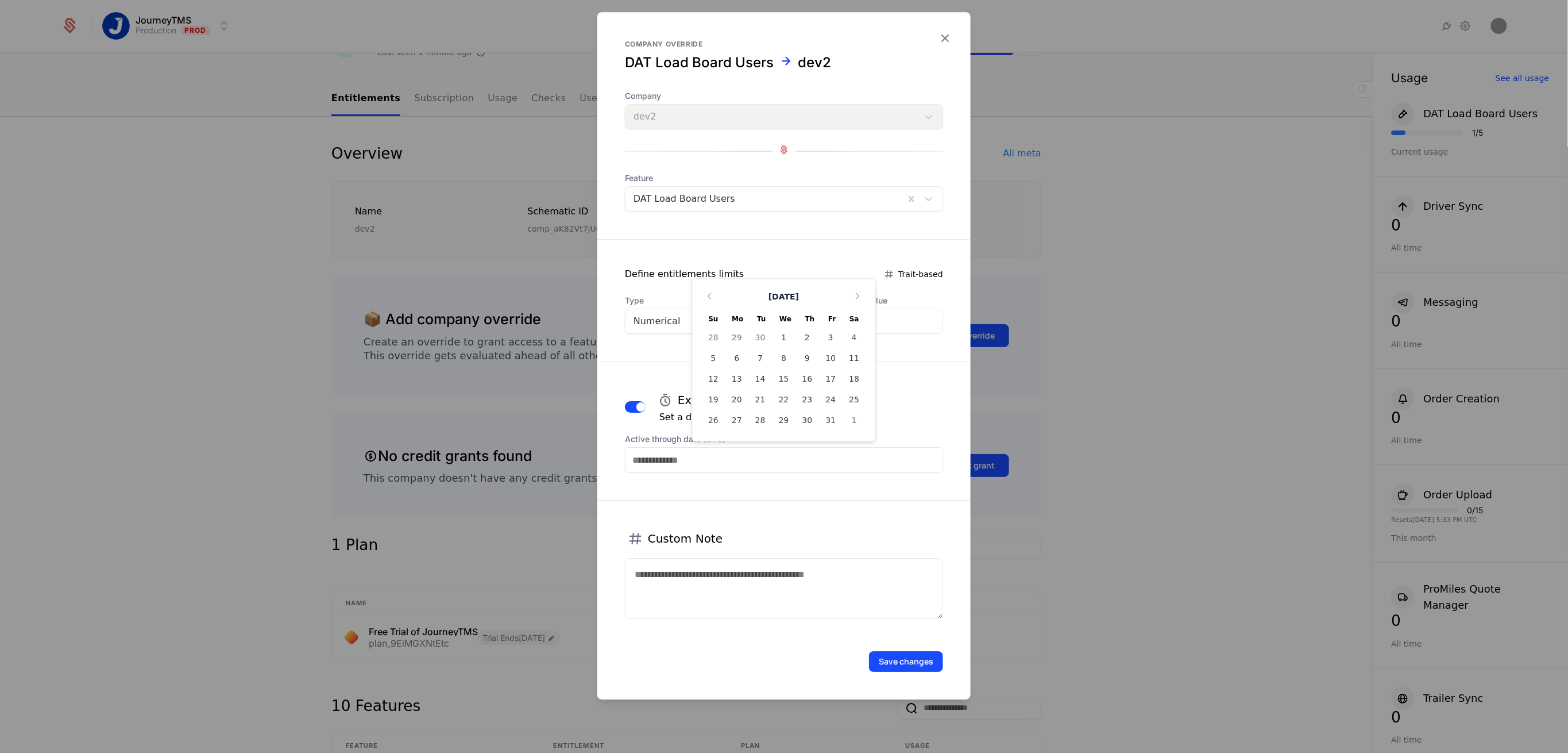
type input "**********"
click at [849, 385] on form "**********" at bounding box center [784, 356] width 373 height 688
click at [895, 666] on button "Save changes" at bounding box center [905, 661] width 74 height 20
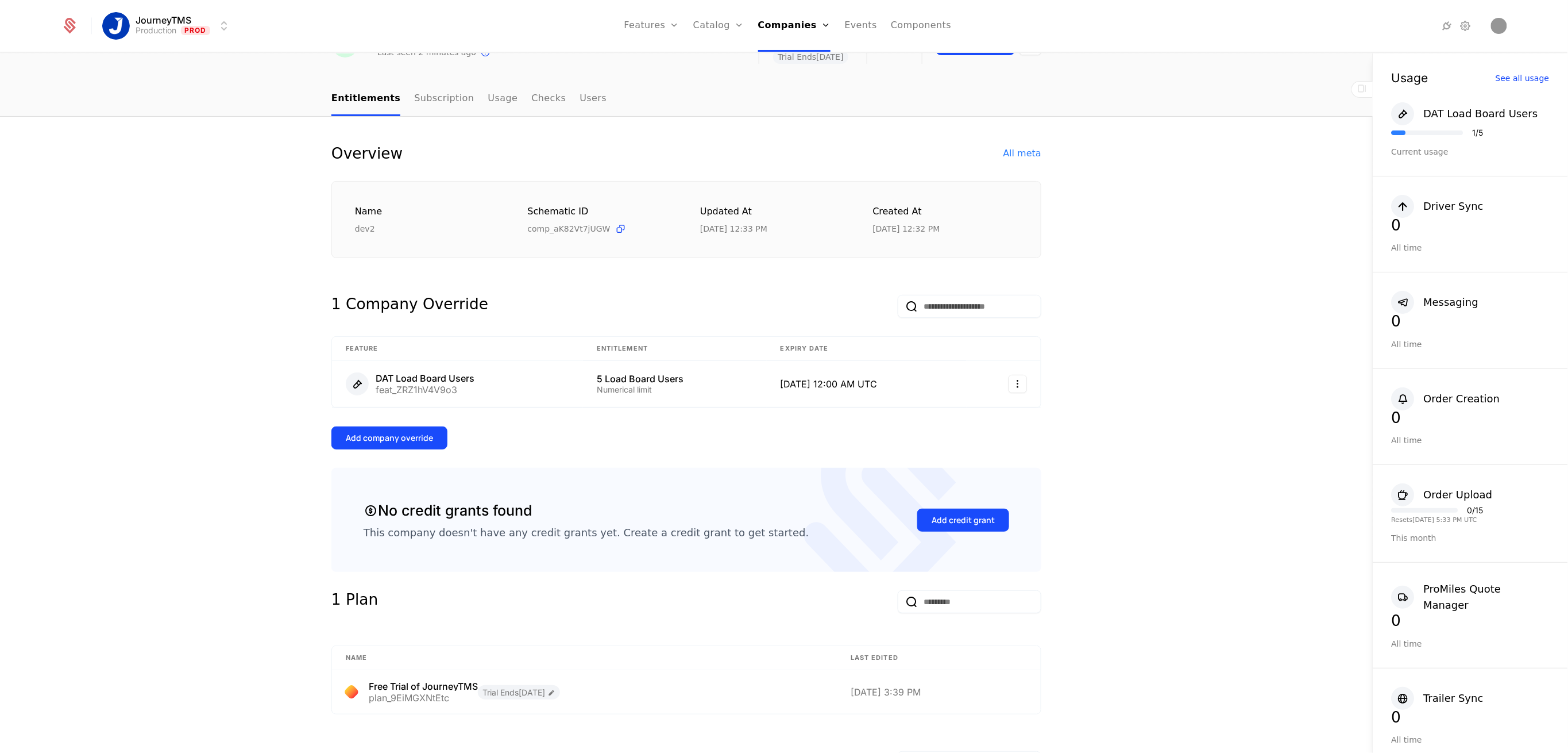
click at [425, 436] on div "Add company override" at bounding box center [389, 438] width 88 height 11
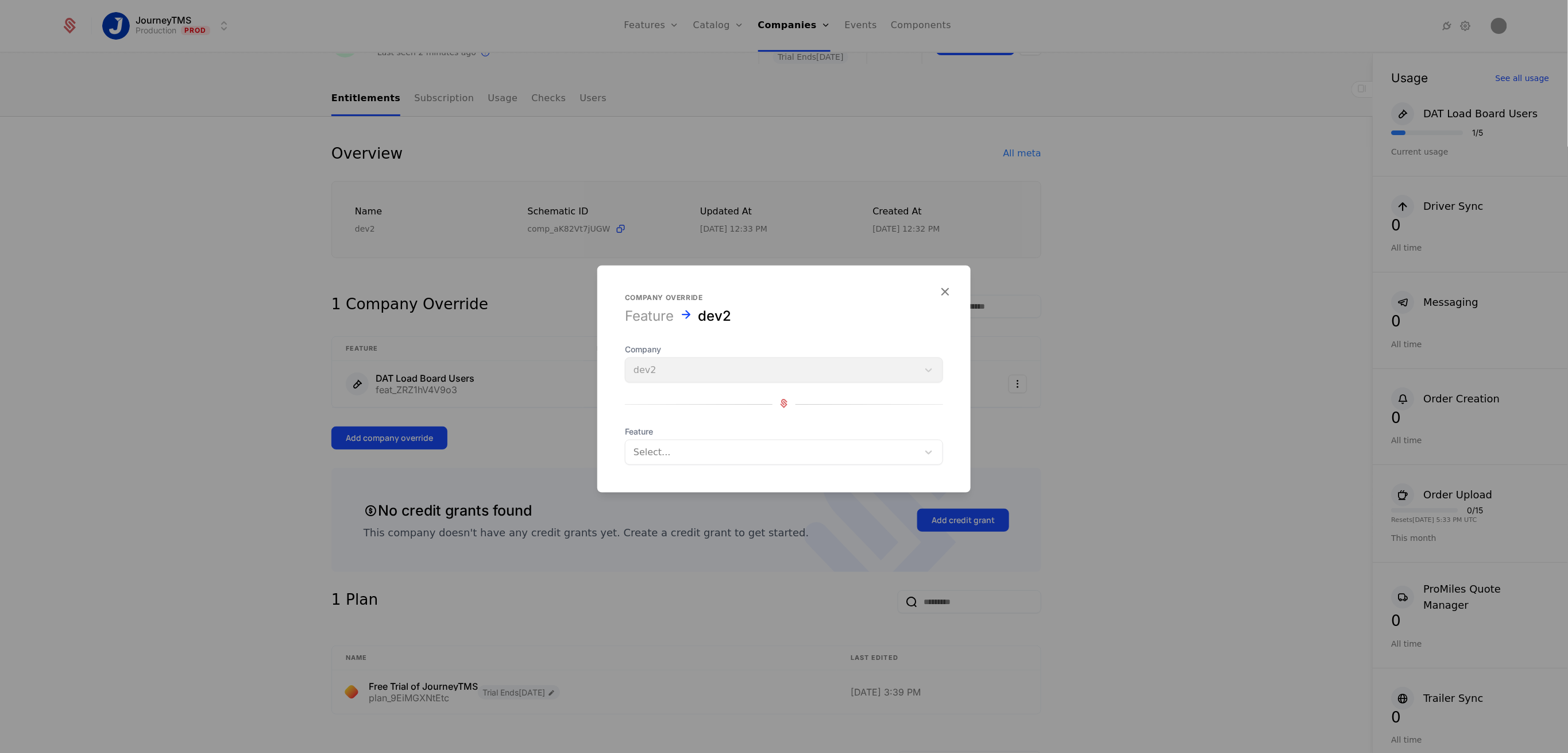
click at [662, 449] on div at bounding box center [771, 453] width 276 height 16
type input "****"
click at [649, 482] on div "Users" at bounding box center [784, 480] width 304 height 11
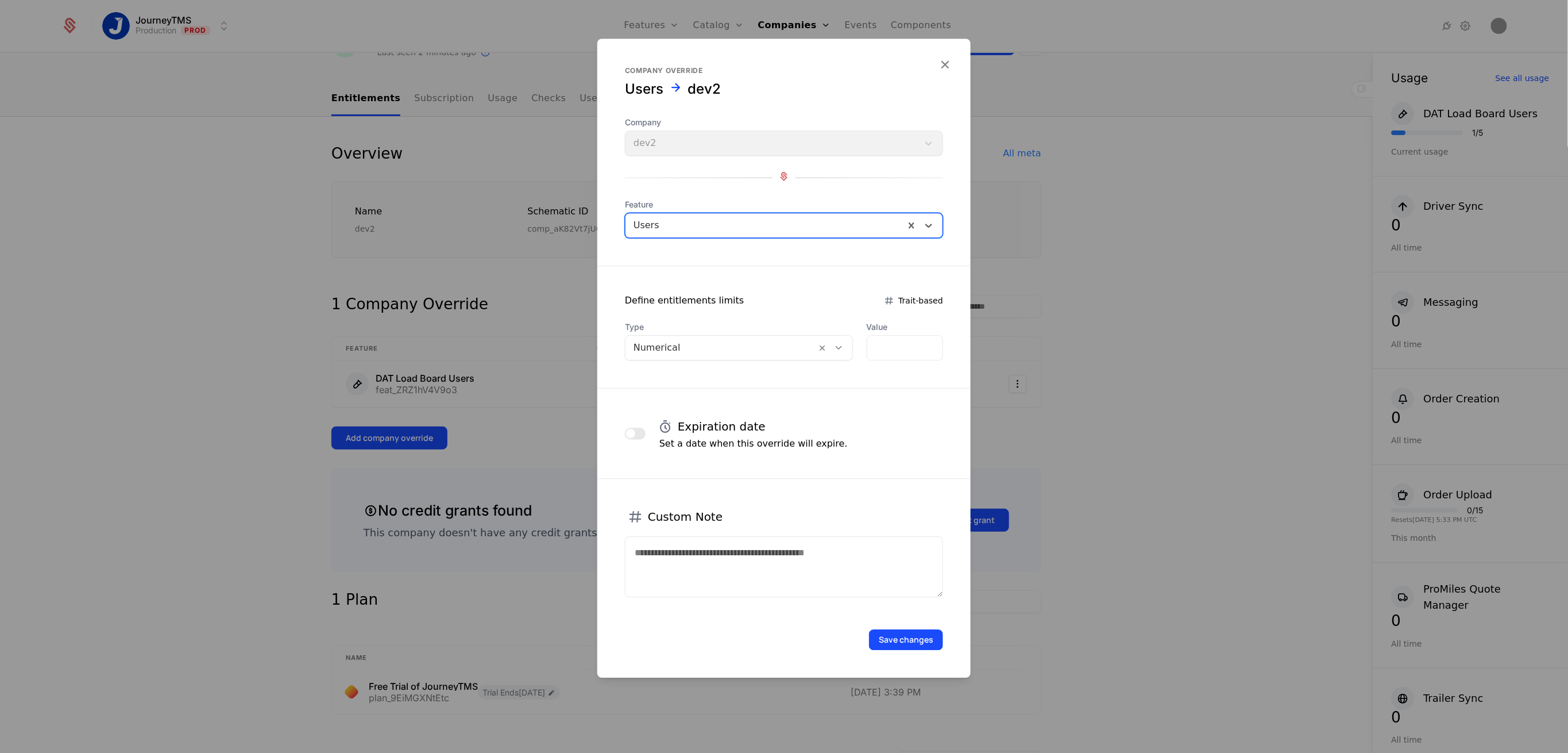
click at [643, 433] on button "button" at bounding box center [635, 433] width 20 height 11
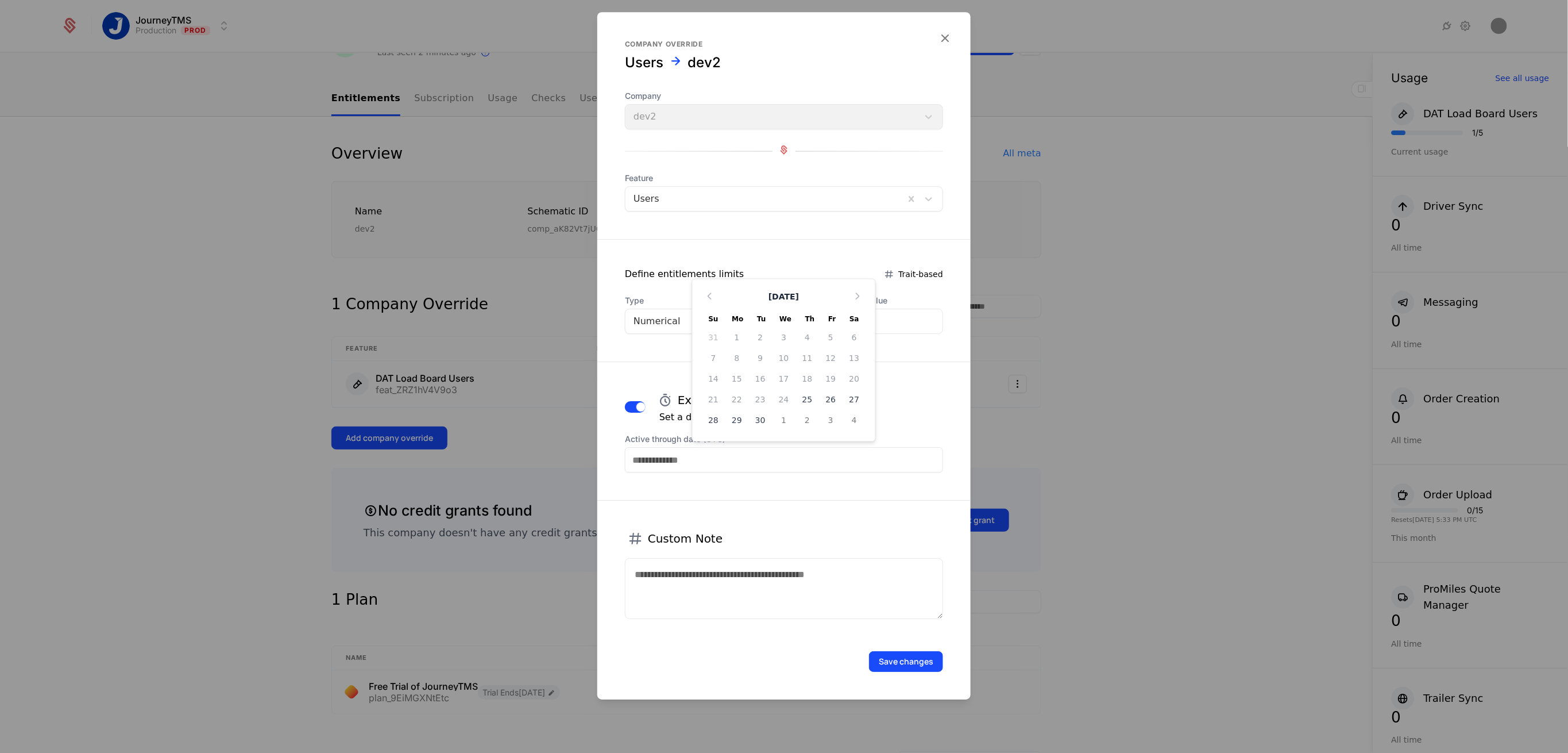
click at [651, 464] on input "Active through date (UTC)" at bounding box center [784, 459] width 318 height 25
click at [862, 300] on icon "Choose Date" at bounding box center [858, 296] width 11 height 11
click at [784, 361] on div "8" at bounding box center [784, 358] width 24 height 18
type input "**********"
click at [833, 410] on div "Expiration date Set a date when this override will expire." at bounding box center [784, 407] width 318 height 34
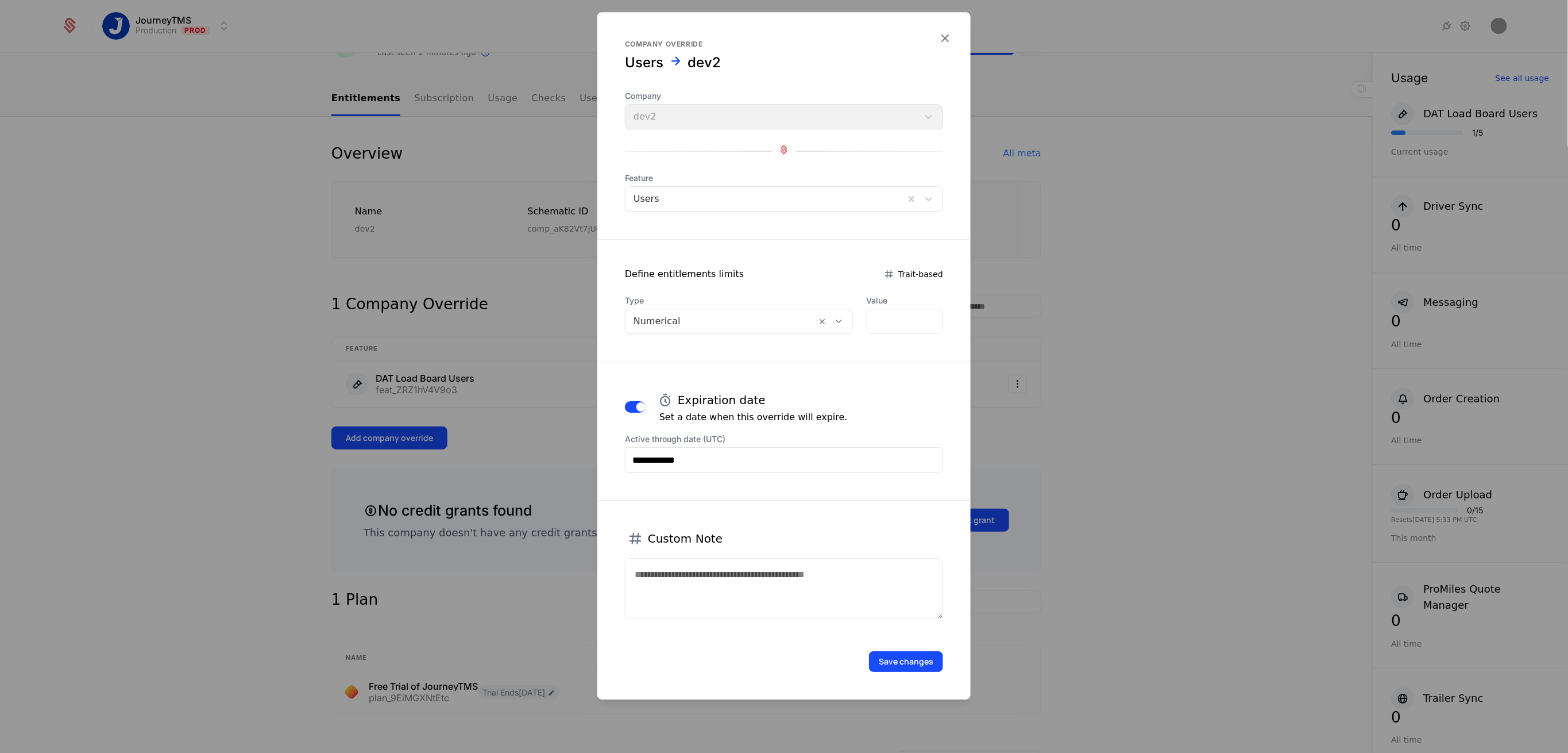
click at [903, 663] on button "Save changes" at bounding box center [905, 661] width 74 height 20
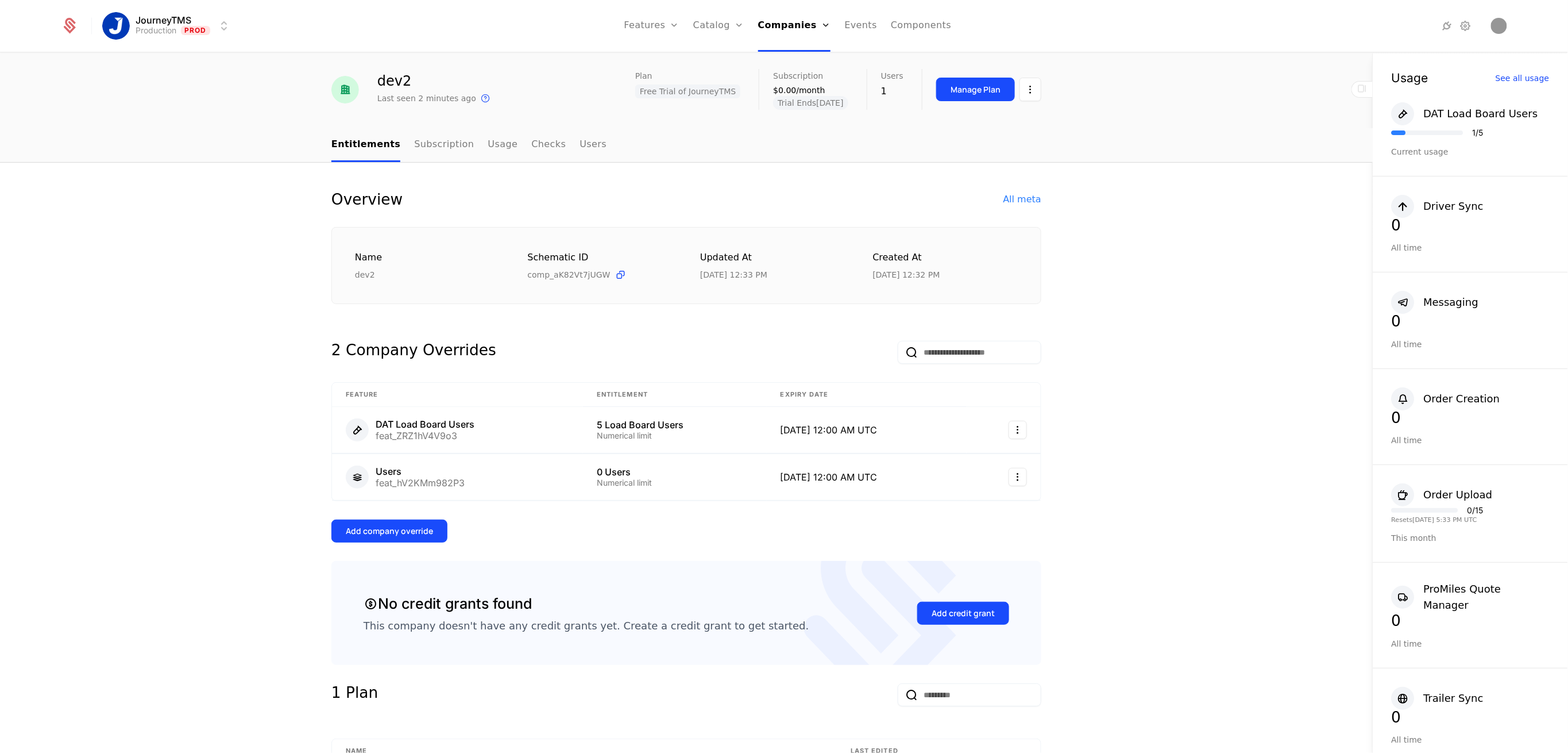
scroll to position [0, 0]
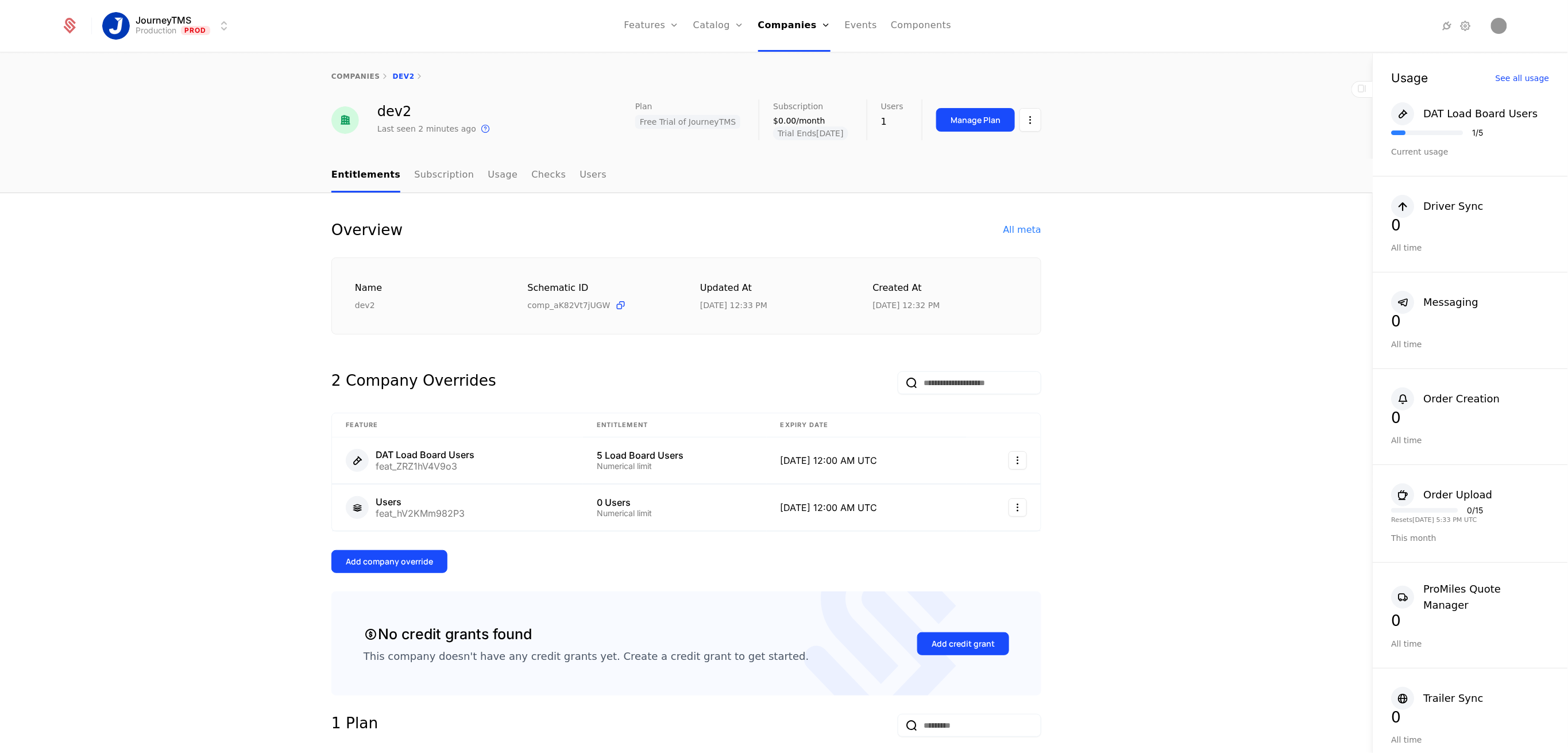
click at [579, 167] on link "Users" at bounding box center [592, 175] width 27 height 34
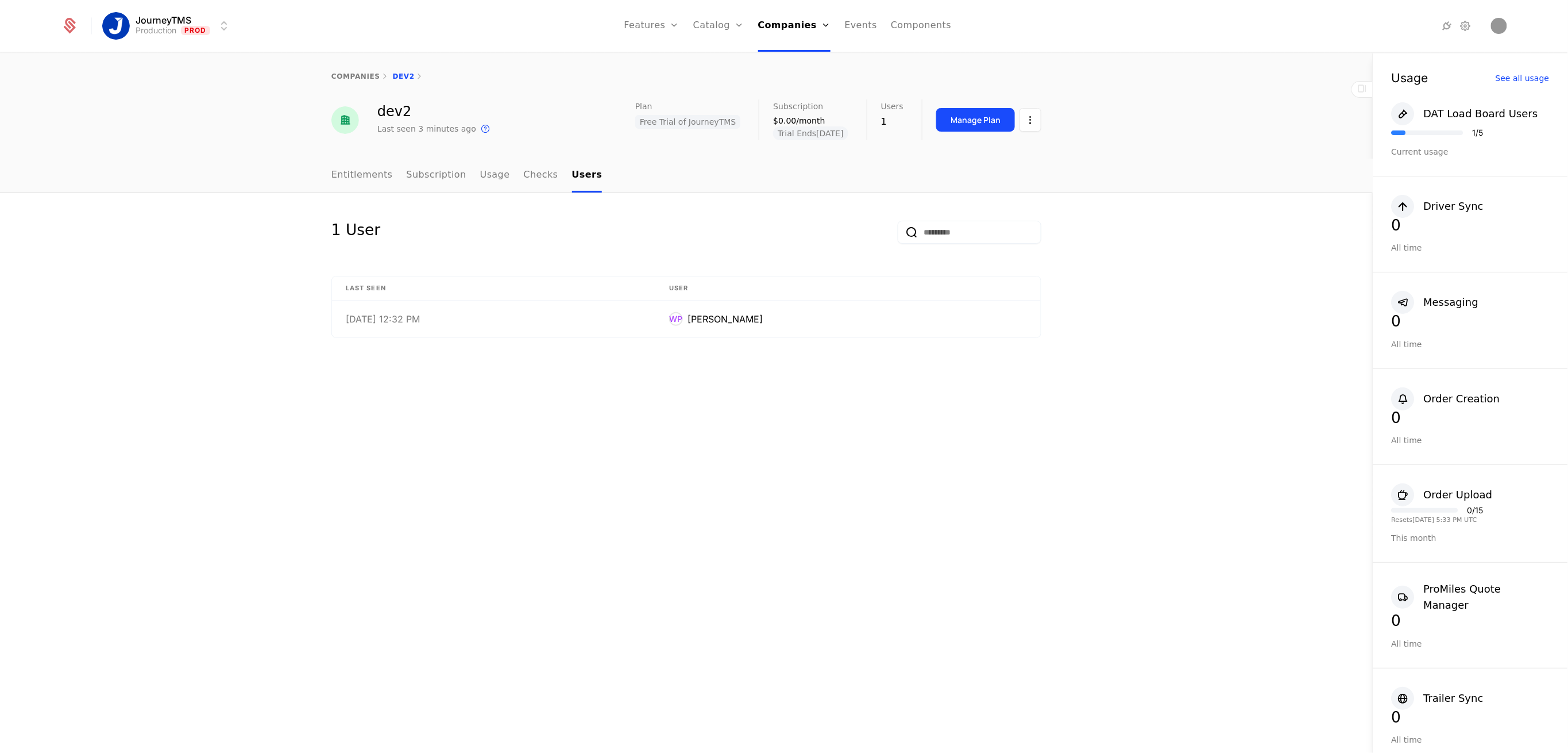
click at [370, 169] on link "Entitlements" at bounding box center [362, 175] width 61 height 34
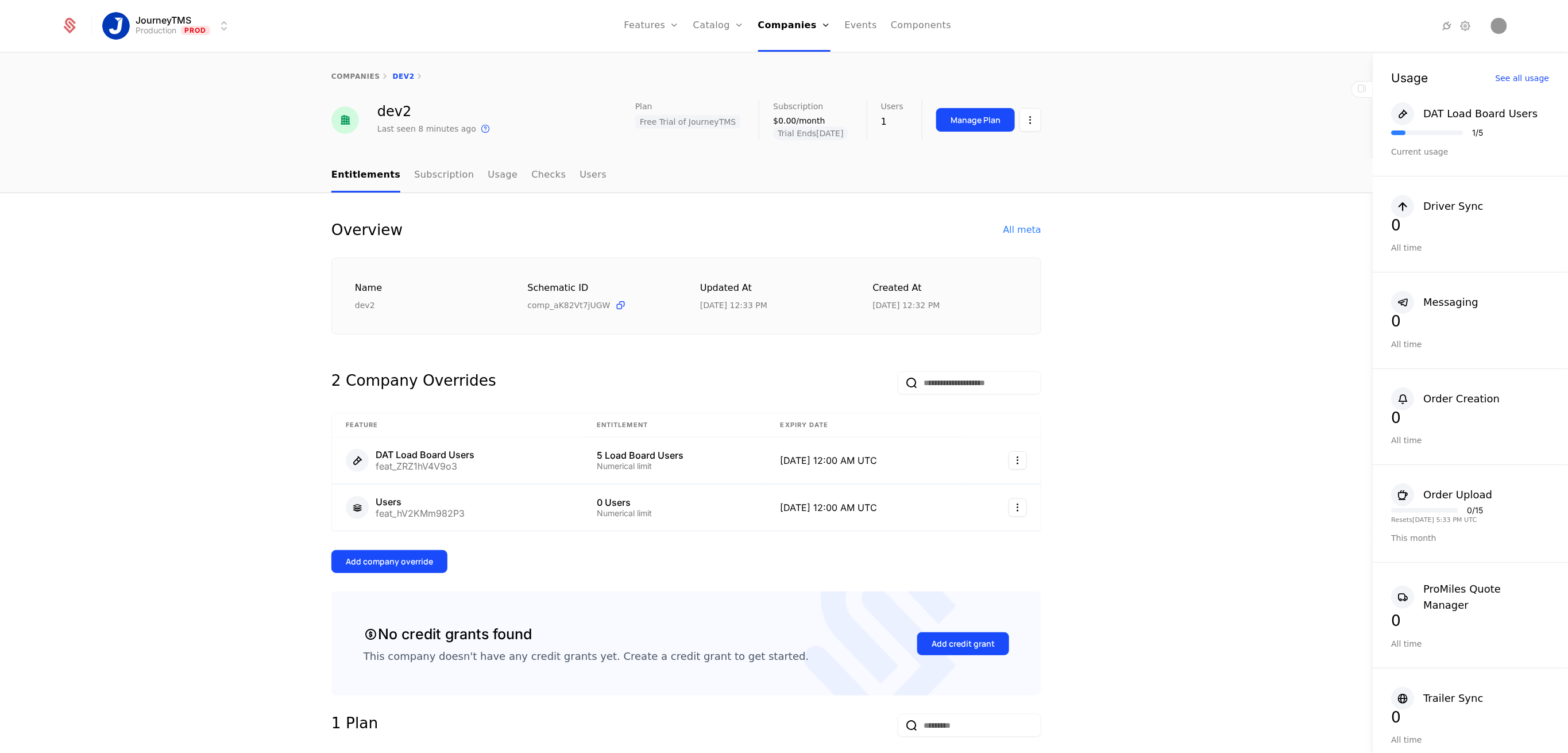
click at [658, 27] on link "Features" at bounding box center [651, 25] width 55 height 52
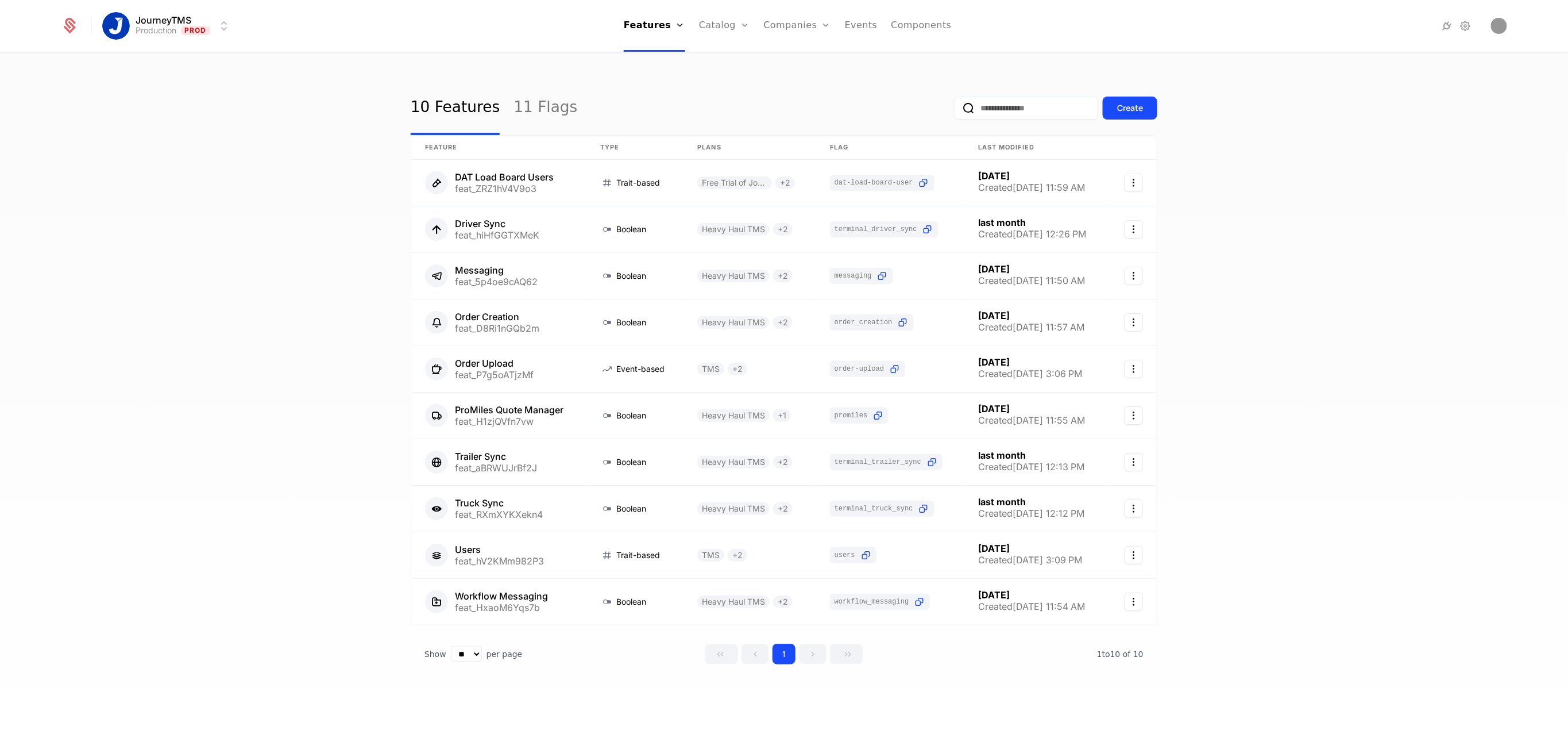
click at [514, 108] on link "11 Flags" at bounding box center [546, 108] width 64 height 54
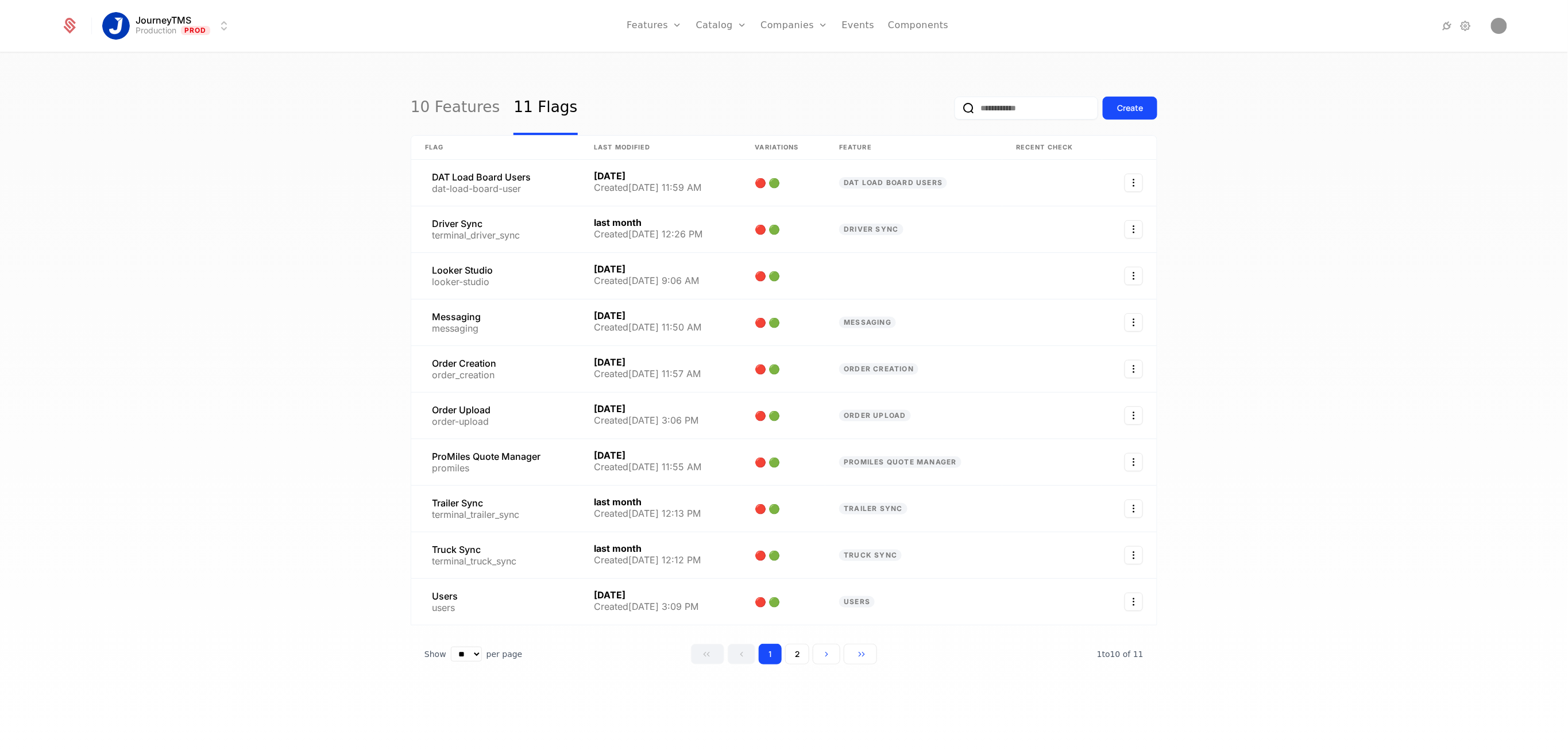
click at [474, 271] on link at bounding box center [496, 276] width 168 height 46
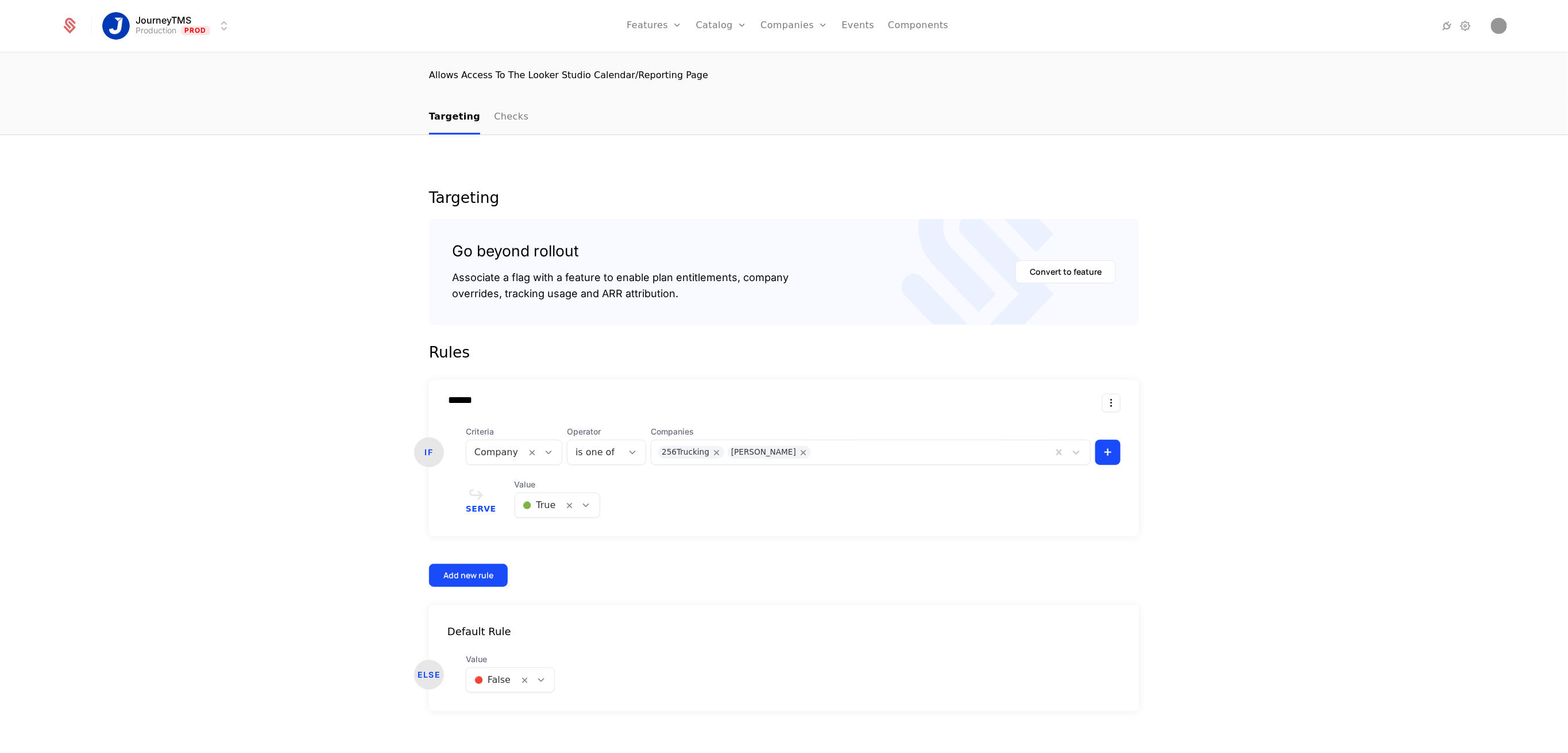
scroll to position [88, 0]
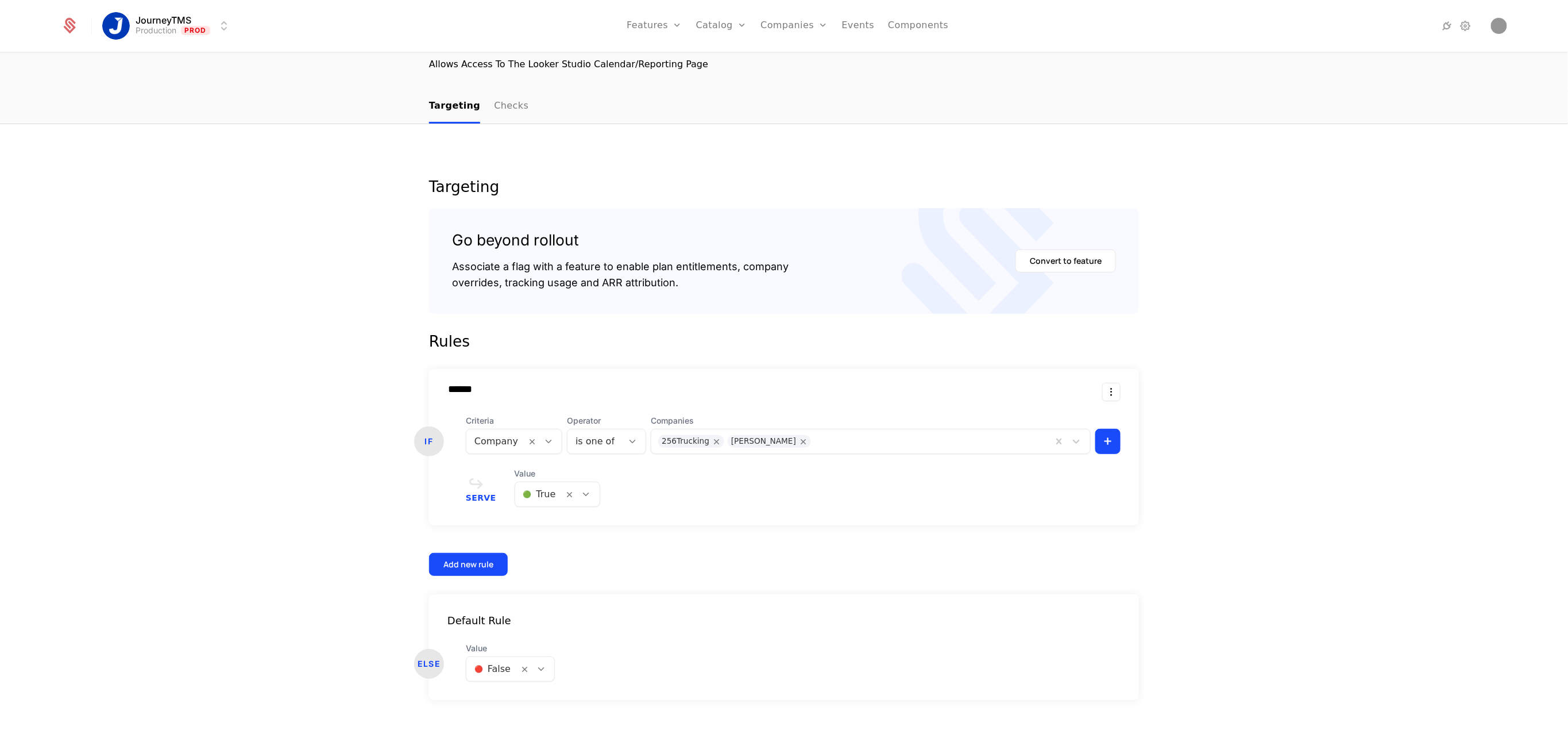
click at [837, 432] on div "256Trucking [PERSON_NAME]" at bounding box center [851, 441] width 401 height 18
type input "***"
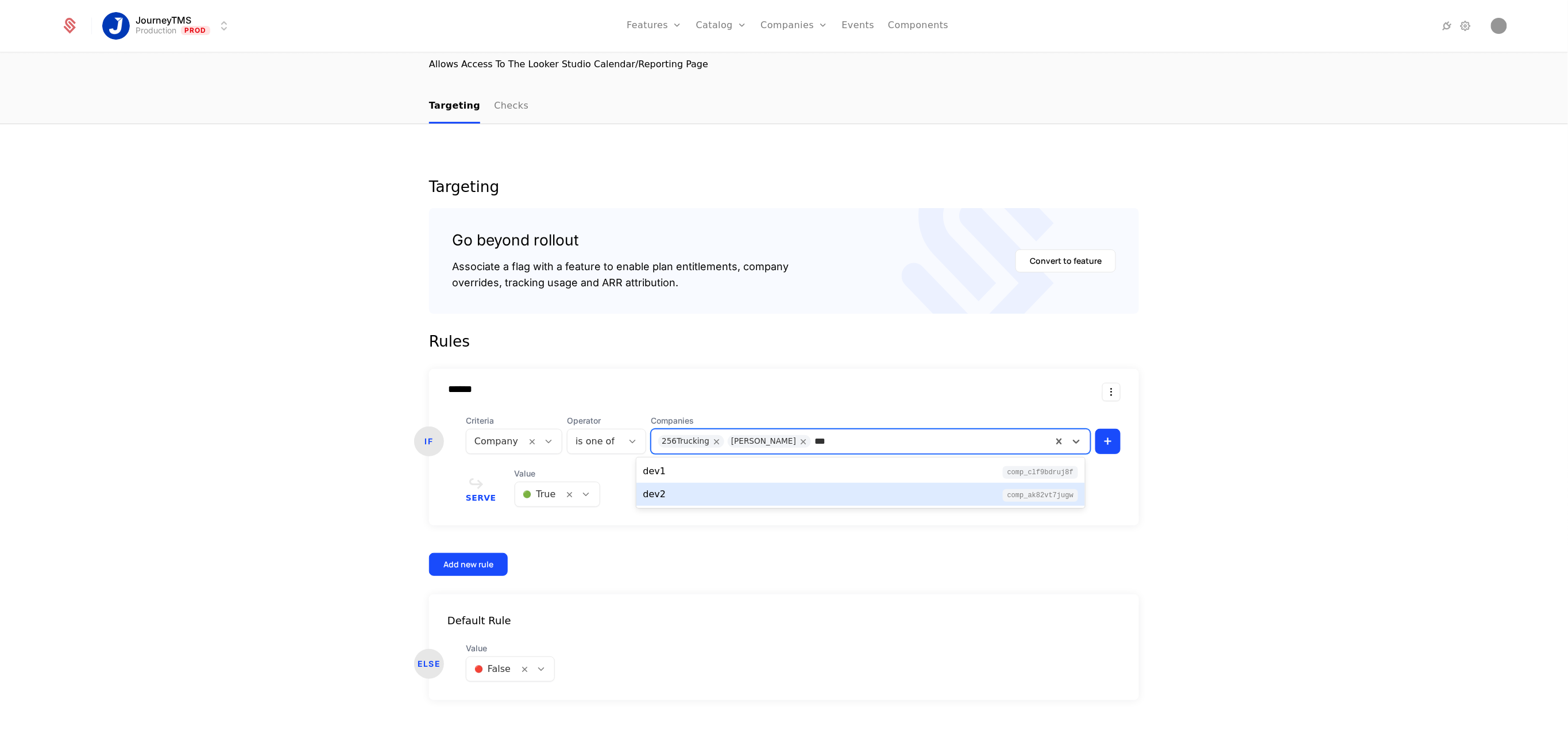
click at [776, 489] on div "dev2 comp_aK82Vt7jUGW" at bounding box center [860, 494] width 435 height 14
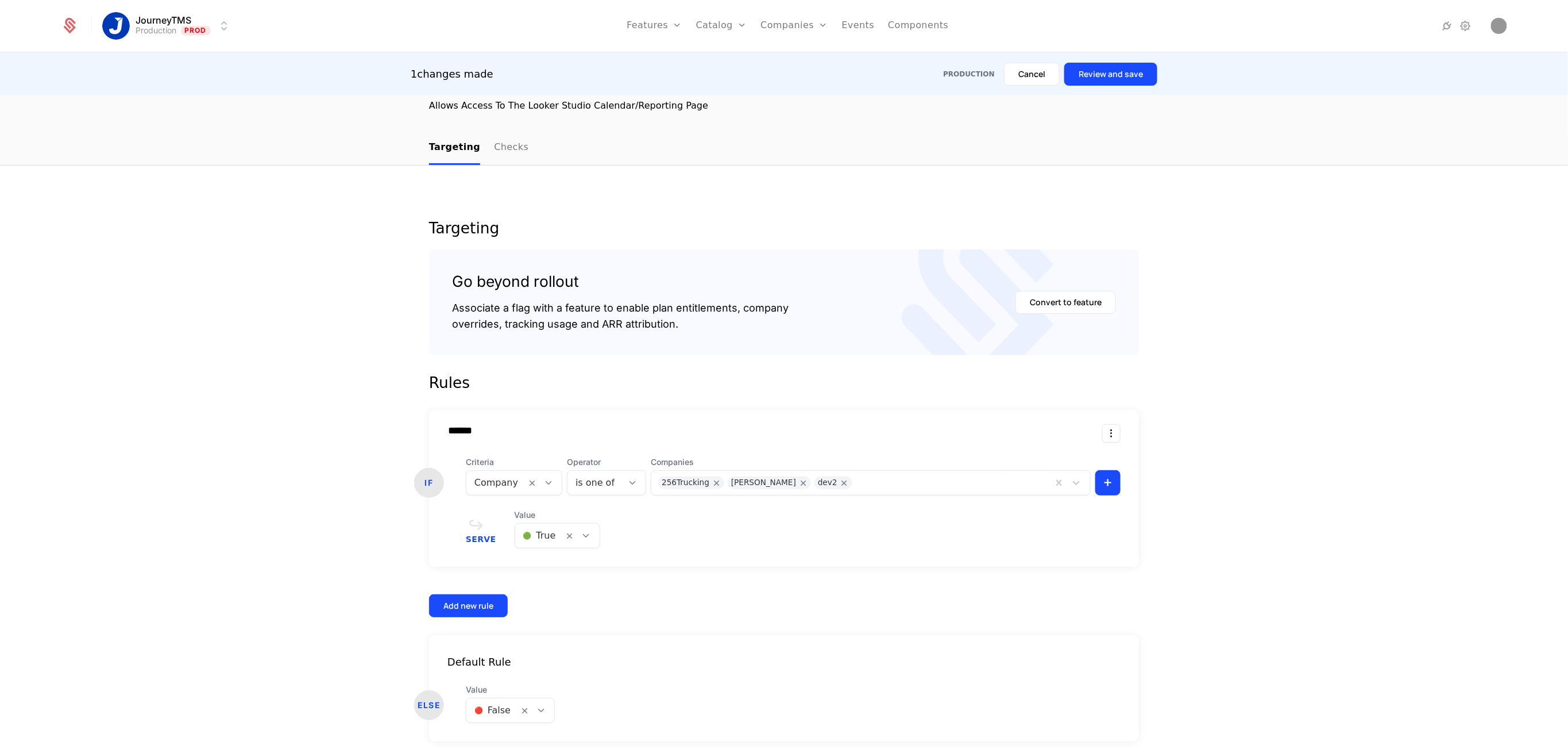
click at [1113, 67] on button "Review and save" at bounding box center [1111, 74] width 93 height 23
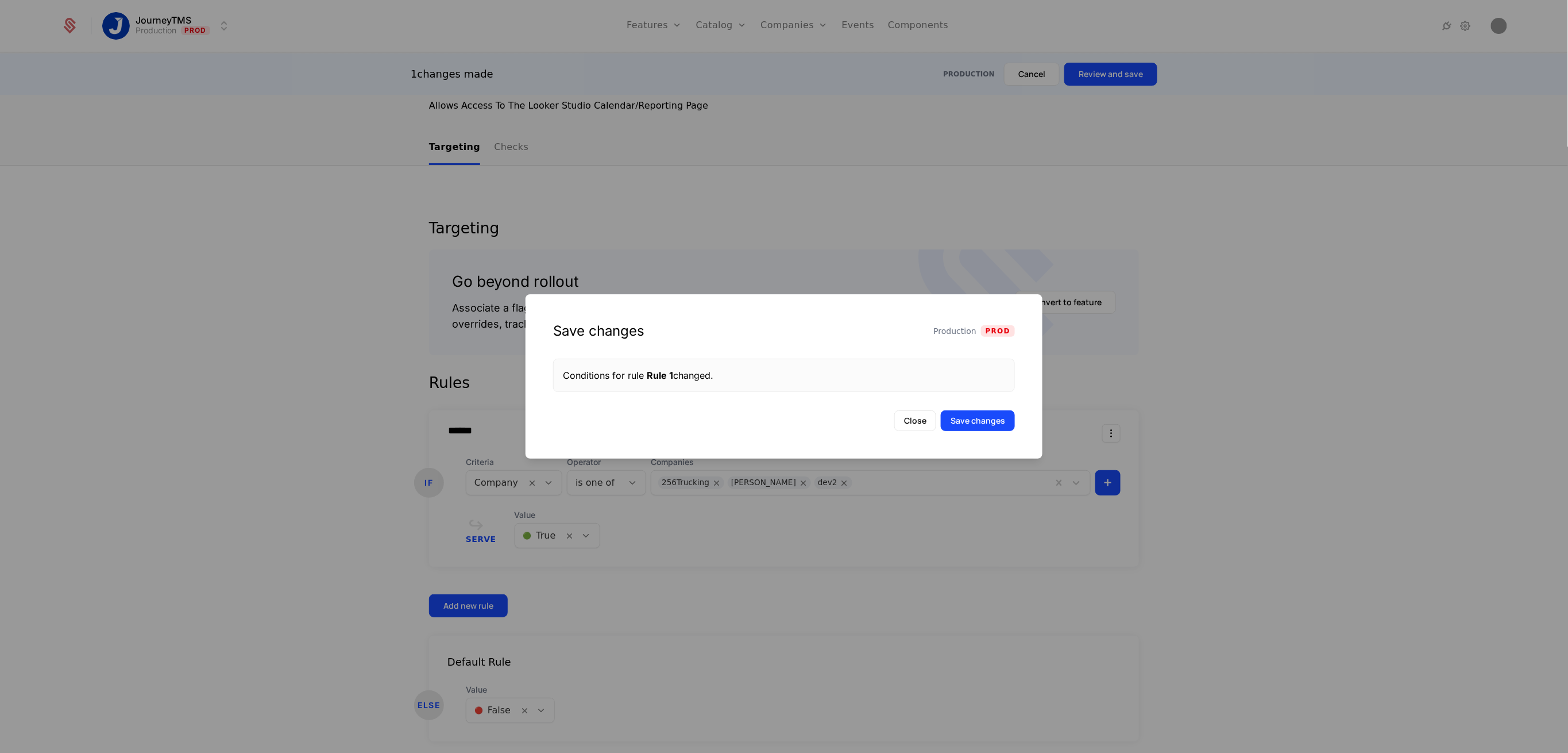
click at [968, 411] on button "Save changes" at bounding box center [977, 420] width 74 height 20
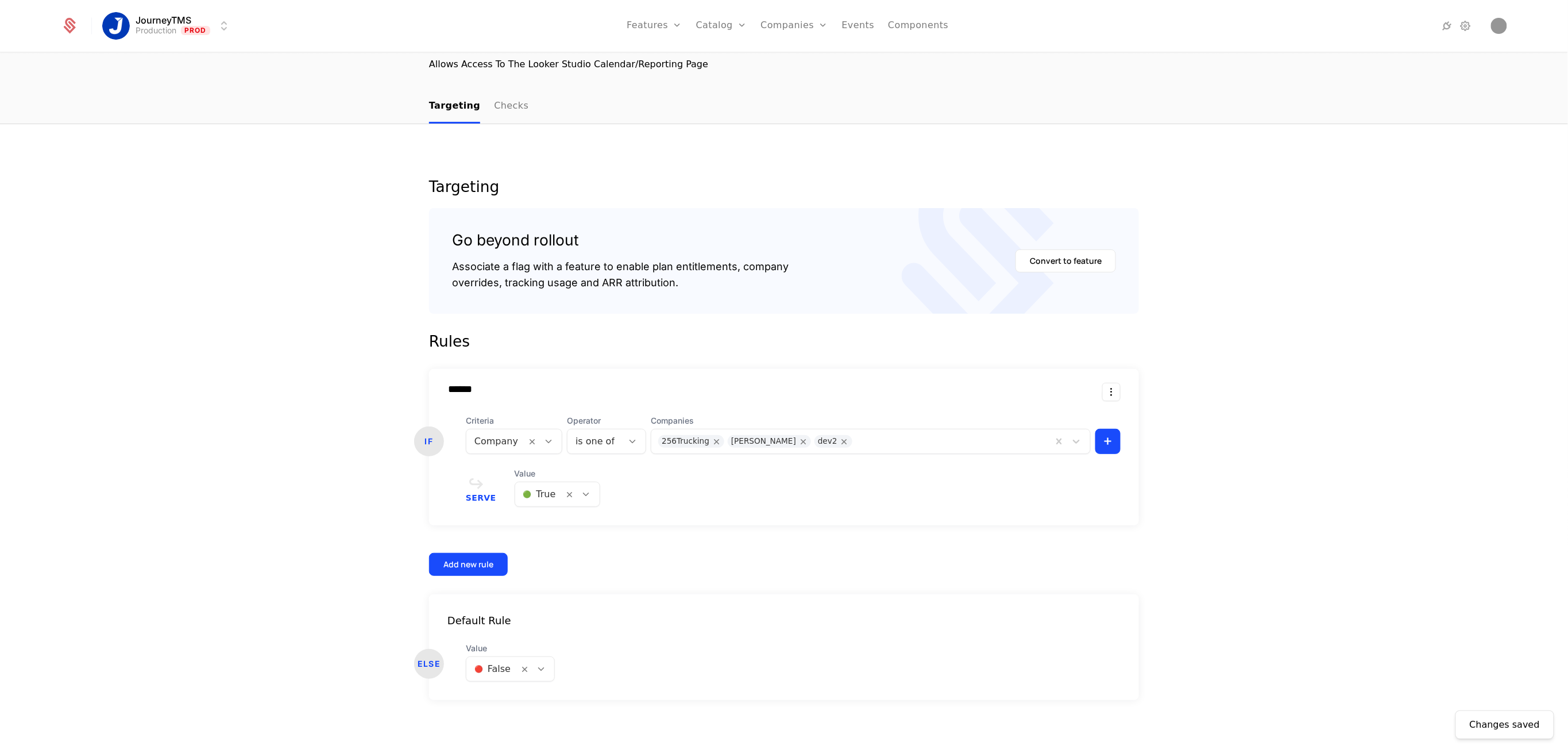
click at [783, 20] on link "Companies" at bounding box center [794, 25] width 67 height 52
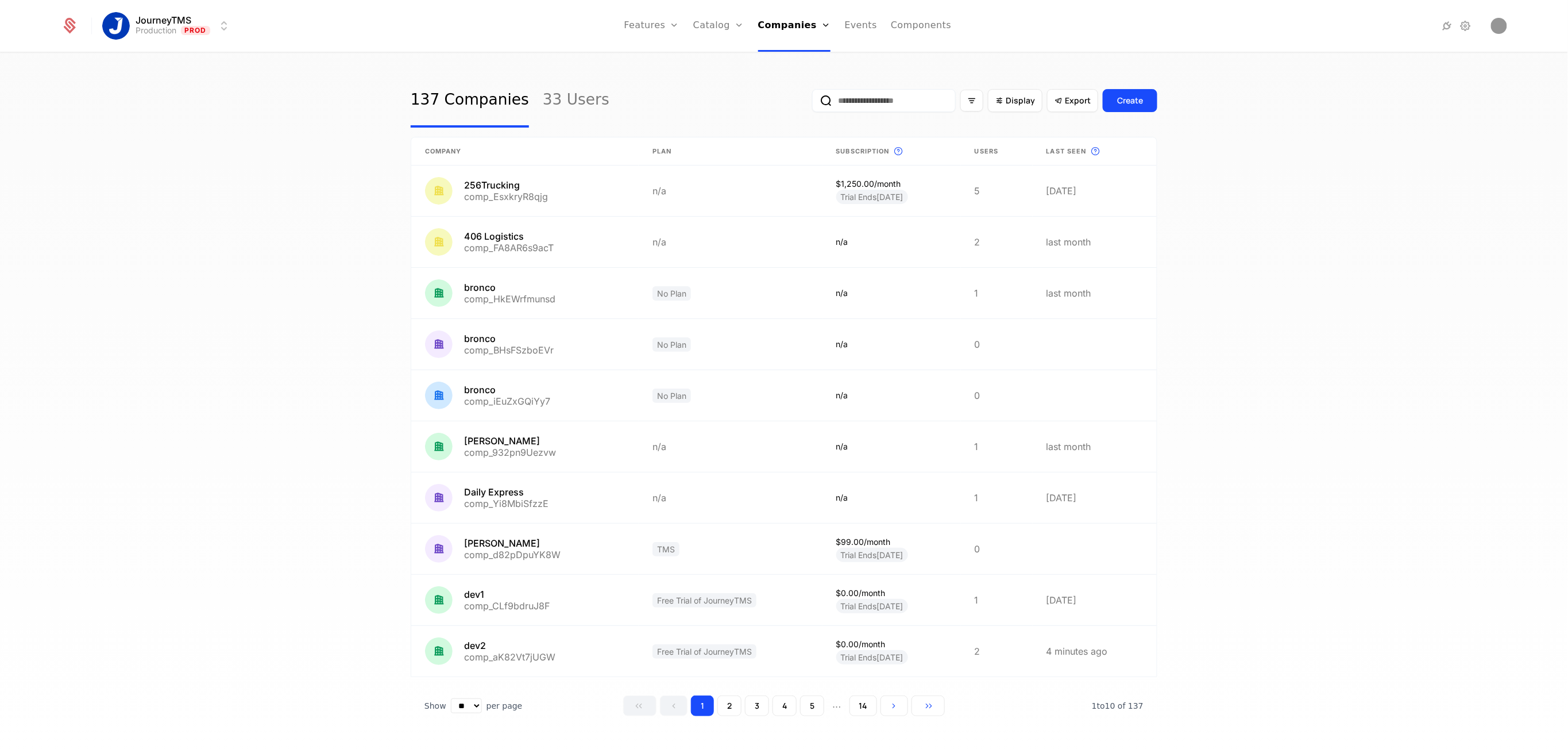
scroll to position [10, 0]
click at [510, 643] on link at bounding box center [525, 649] width 227 height 51
